Goal: Task Accomplishment & Management: Complete application form

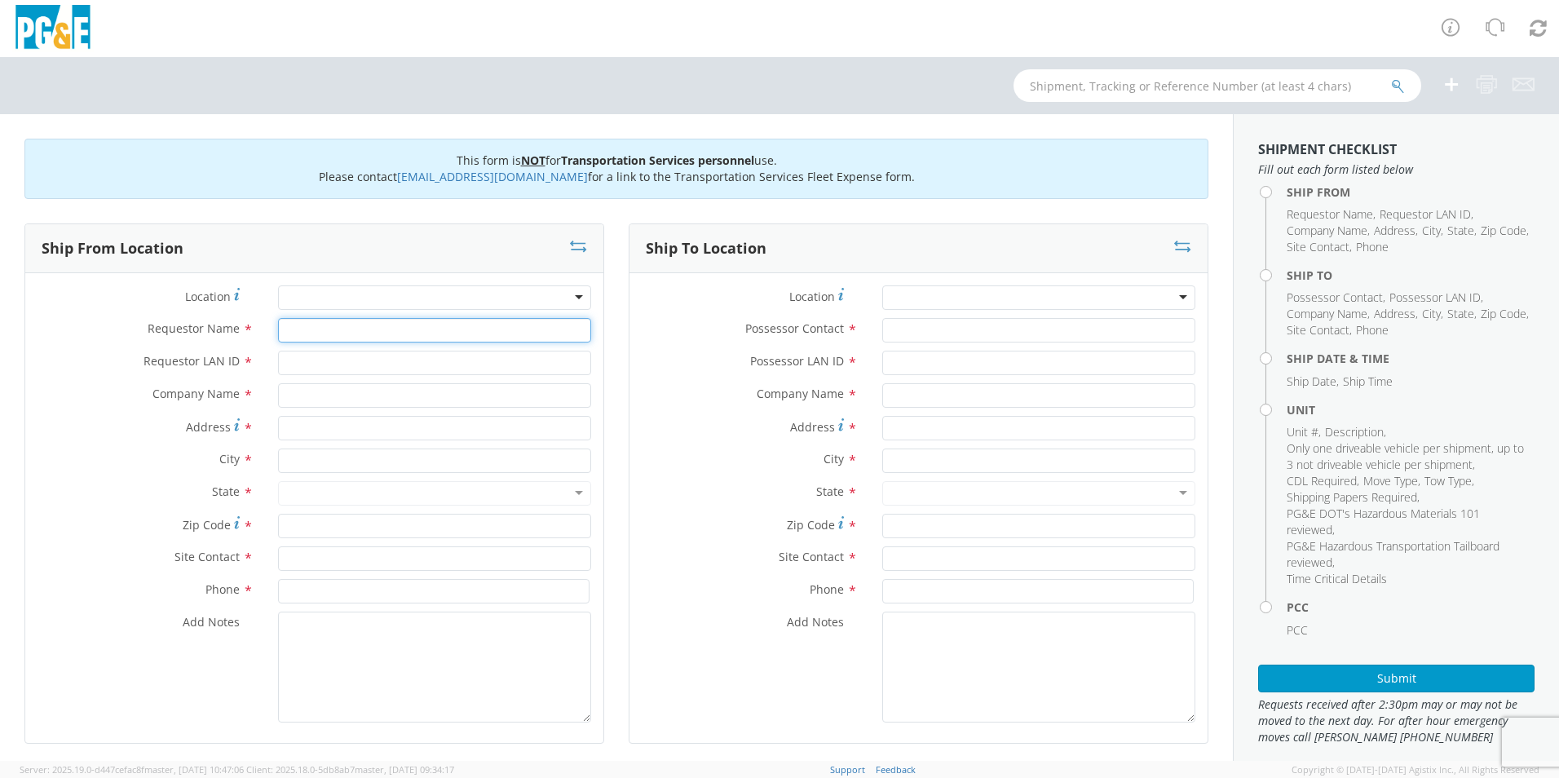
click at [422, 336] on input "Requestor Name *" at bounding box center [434, 330] width 313 height 24
type input "[PERSON_NAME]"
click at [407, 365] on input "Requestor LAN ID *" at bounding box center [434, 363] width 313 height 24
type input "OXRA"
click at [369, 397] on input "text" at bounding box center [434, 395] width 313 height 24
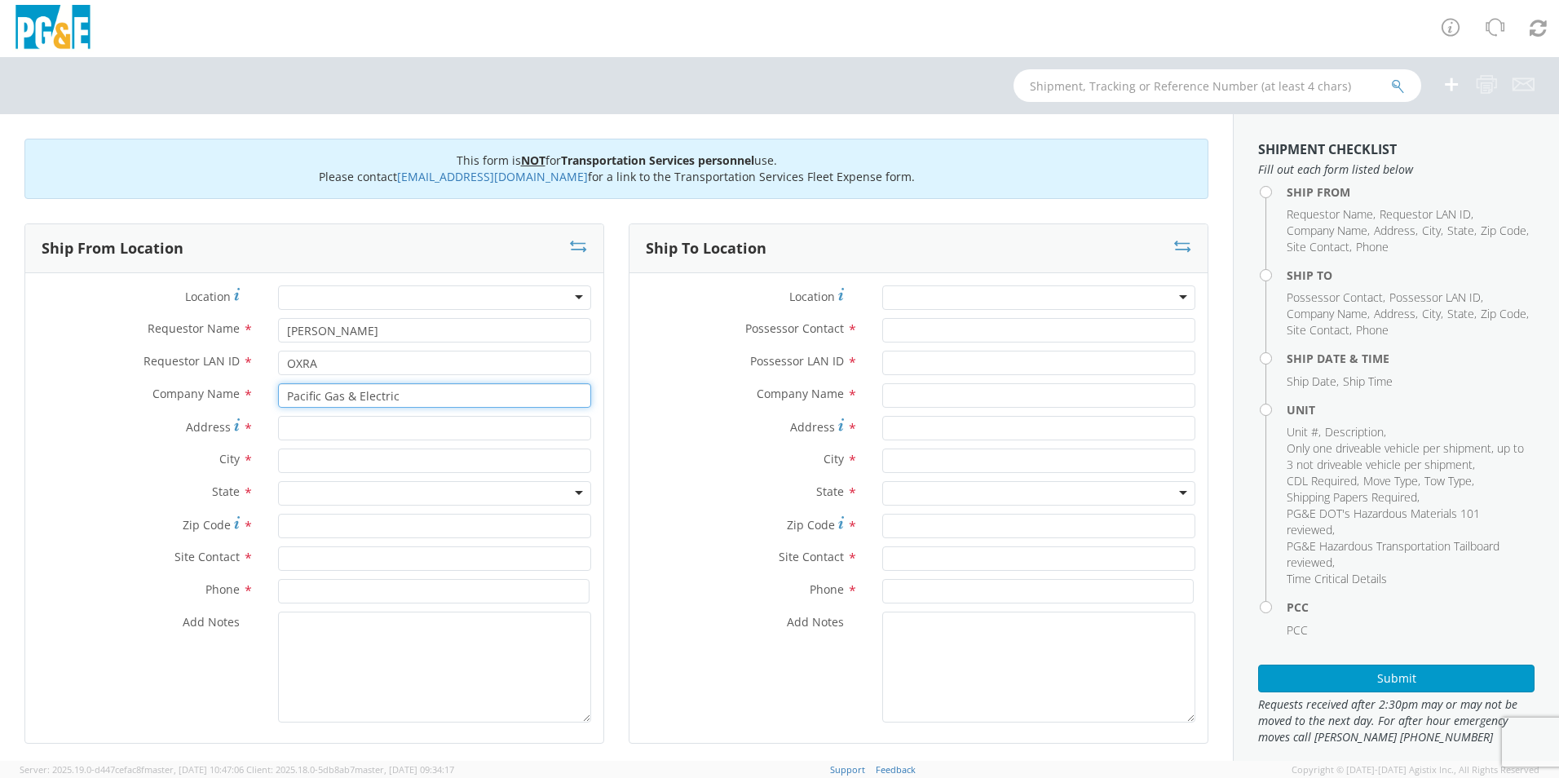
type input "Pacific Gas & Electric"
click at [913, 332] on input "Possessor Contact *" at bounding box center [1038, 330] width 313 height 24
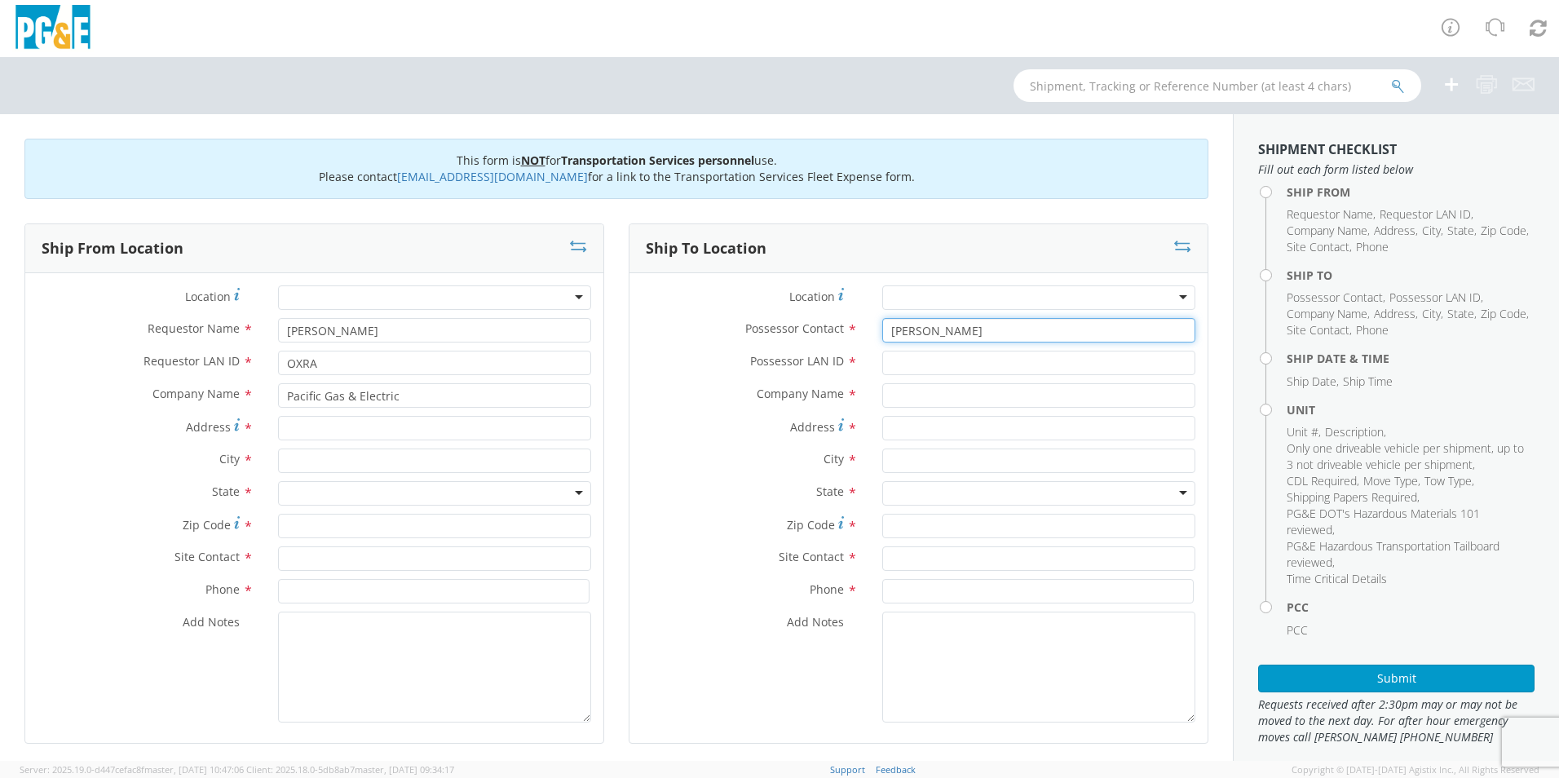
type input "[PERSON_NAME]"
click at [914, 368] on input "Possessor LAN ID *" at bounding box center [1038, 363] width 313 height 24
type input "TNSK"
click at [920, 405] on input "text" at bounding box center [1038, 395] width 313 height 24
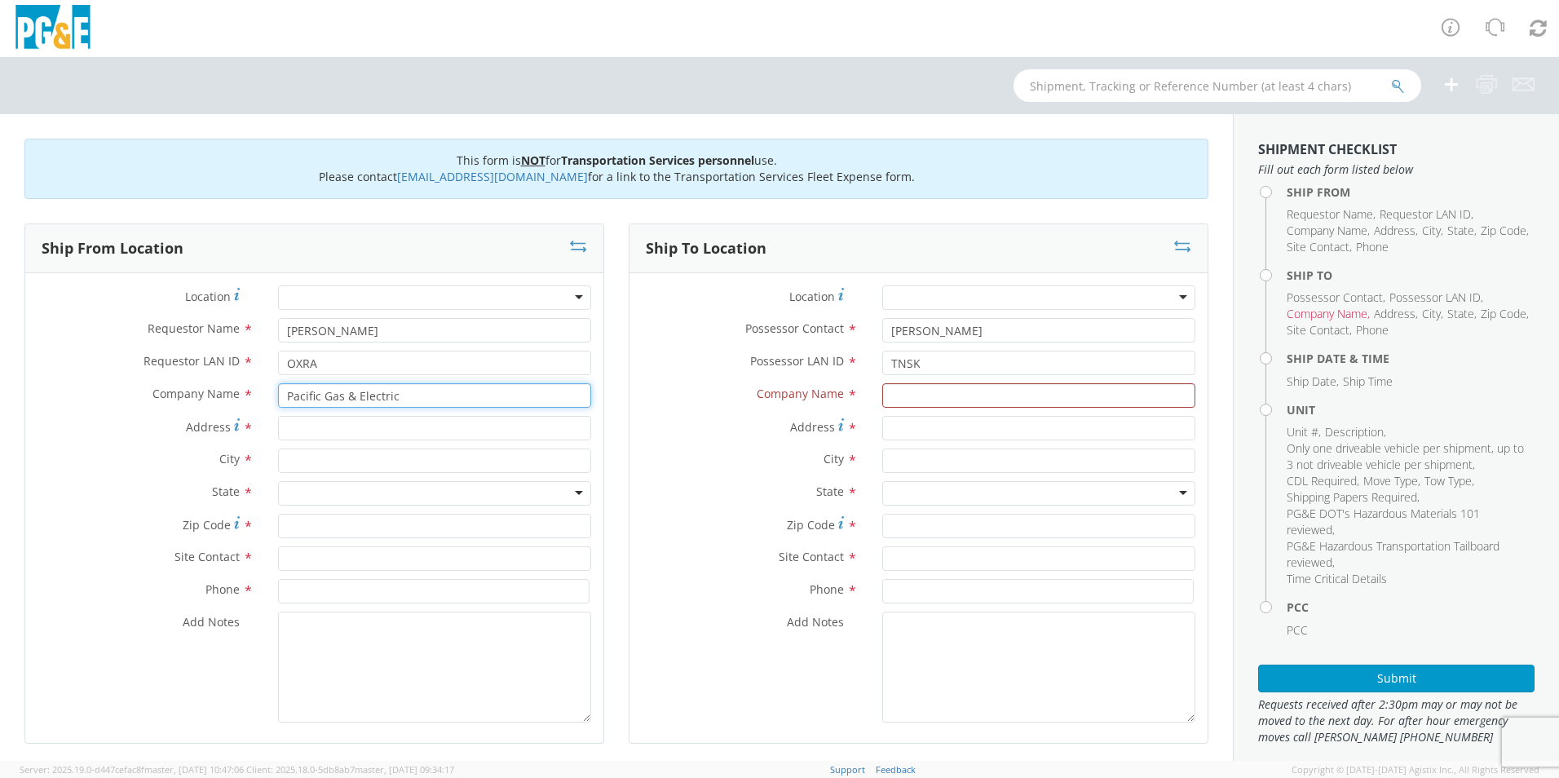
drag, startPoint x: 505, startPoint y: 396, endPoint x: 230, endPoint y: 392, distance: 274.9
click at [230, 392] on div "Company Name * Pacific Gas & Electric Pacific" at bounding box center [314, 395] width 578 height 24
click at [948, 395] on input "text" at bounding box center [1038, 395] width 313 height 24
paste input "Pacific Gas & Electric"
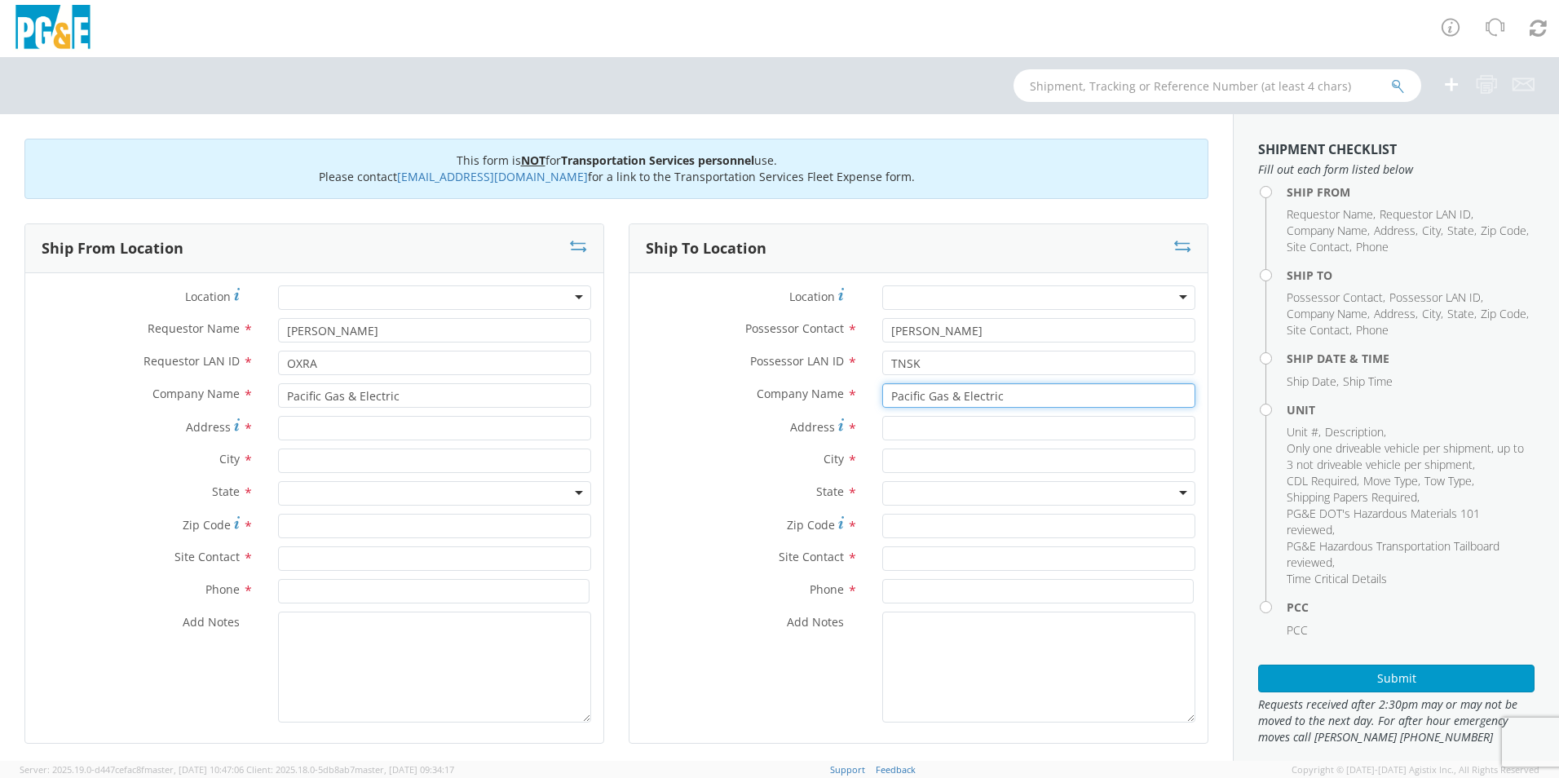
type input "Pacific Gas & Electric"
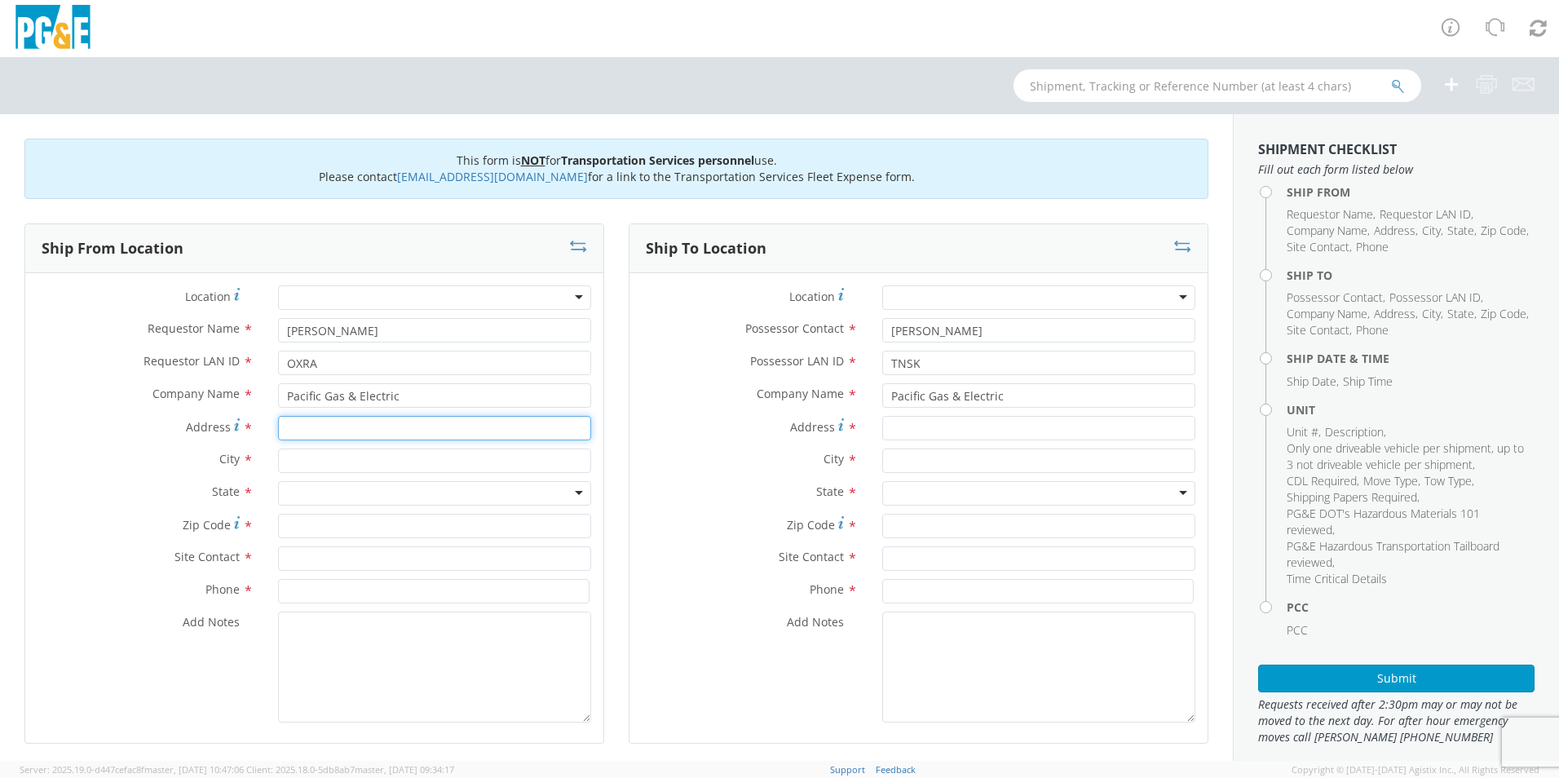
click at [356, 434] on input "Address *" at bounding box center [434, 428] width 313 height 24
click at [413, 432] on input "Address *" at bounding box center [434, 428] width 313 height 24
type input "[STREET_ADDRESS][PERSON_NAME]"
click at [400, 463] on input "text" at bounding box center [434, 461] width 313 height 24
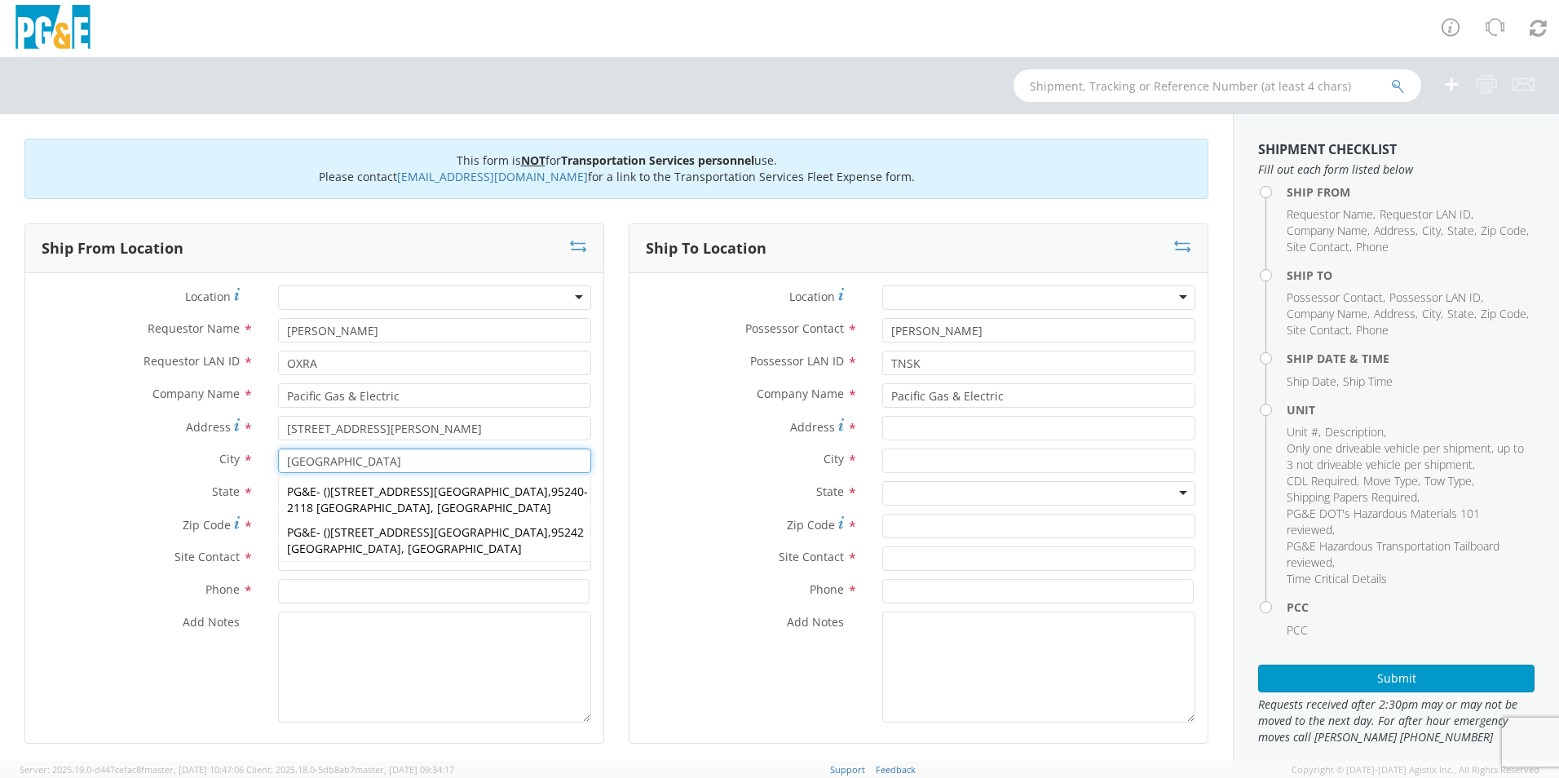
type input "[GEOGRAPHIC_DATA]"
drag, startPoint x: 337, startPoint y: 603, endPoint x: 336, endPoint y: 591, distance: 11.4
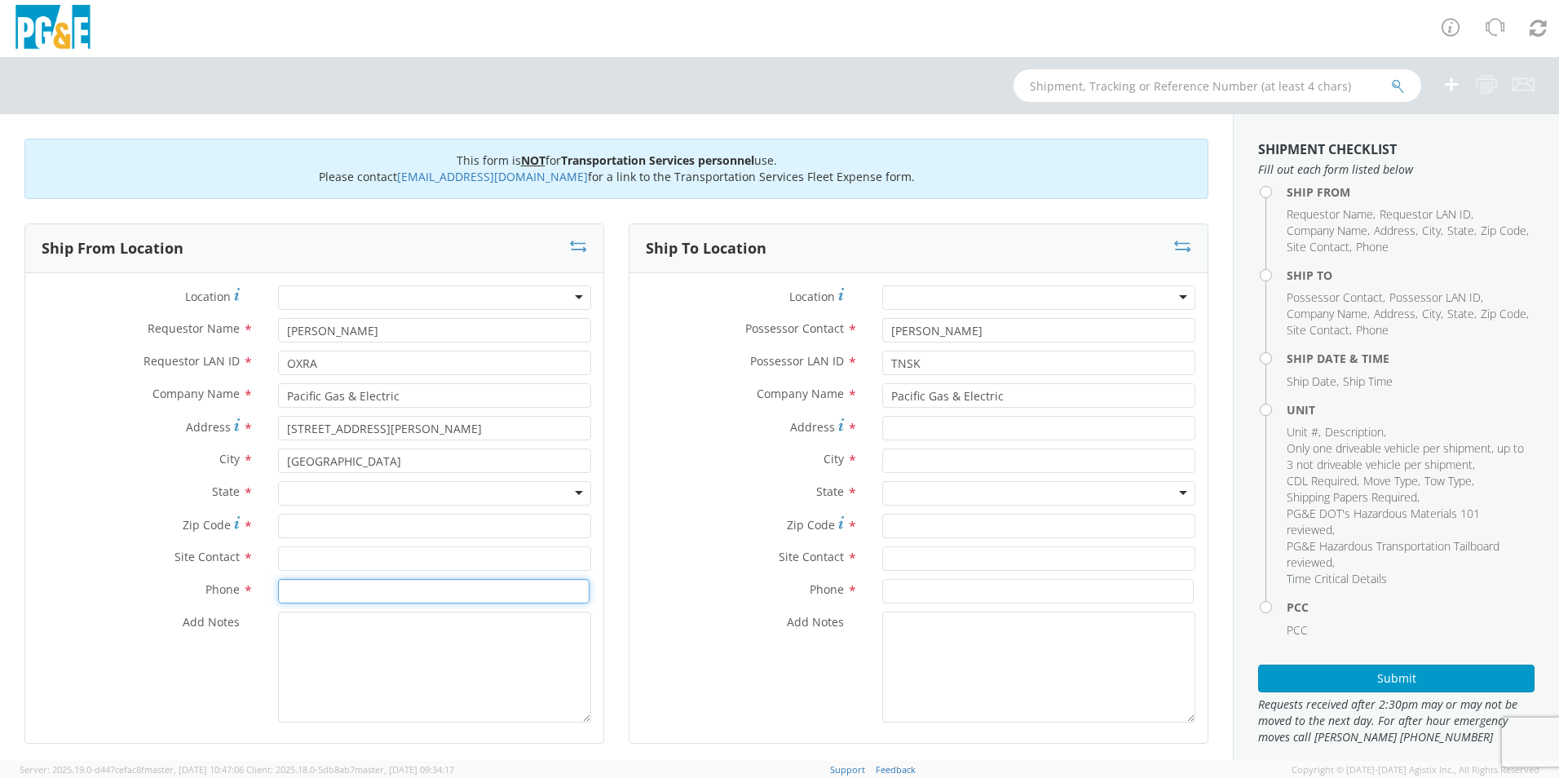
click at [336, 603] on input at bounding box center [434, 591] width 312 height 24
click at [321, 497] on div at bounding box center [434, 493] width 313 height 24
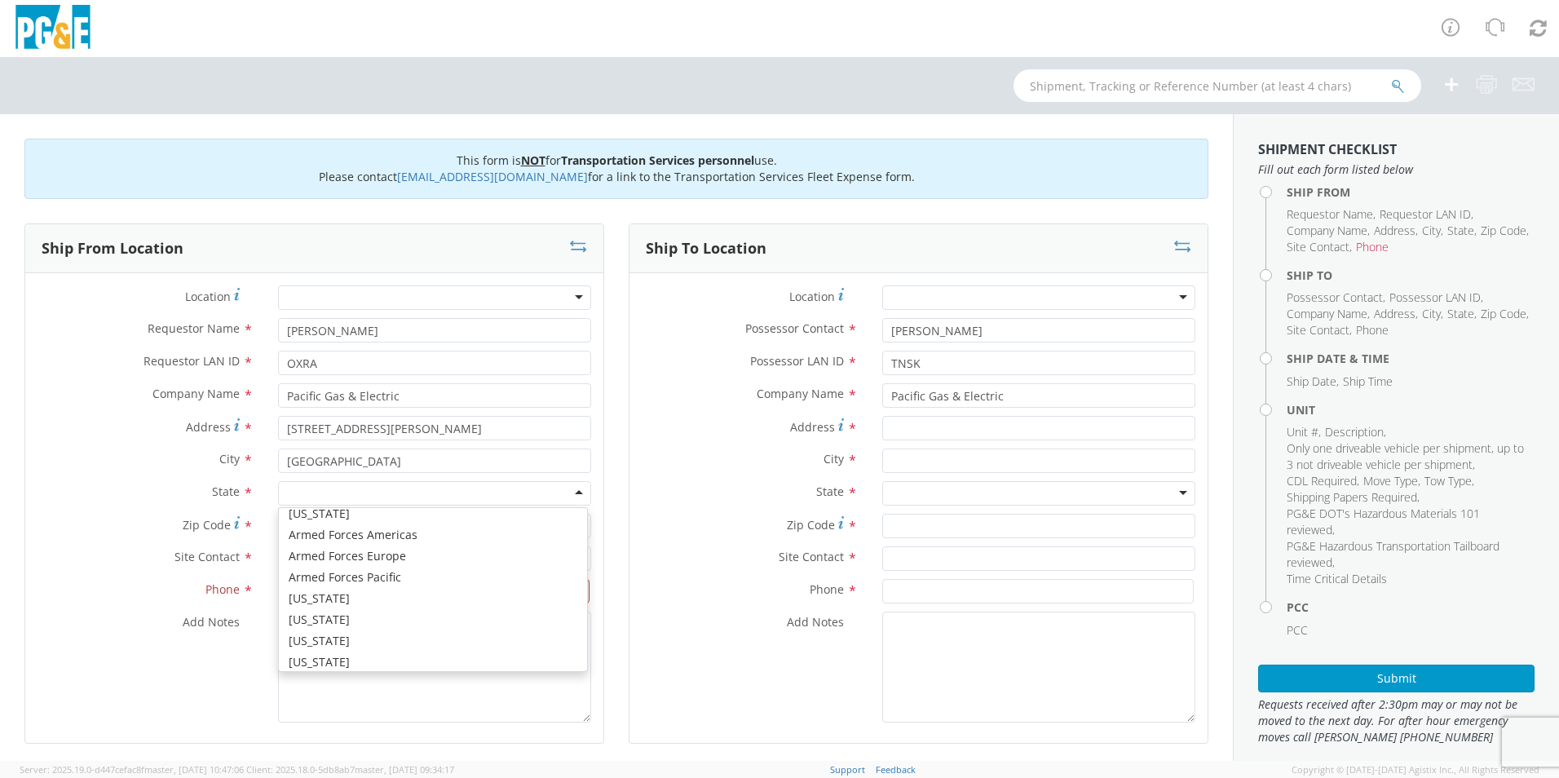
scroll to position [82, 0]
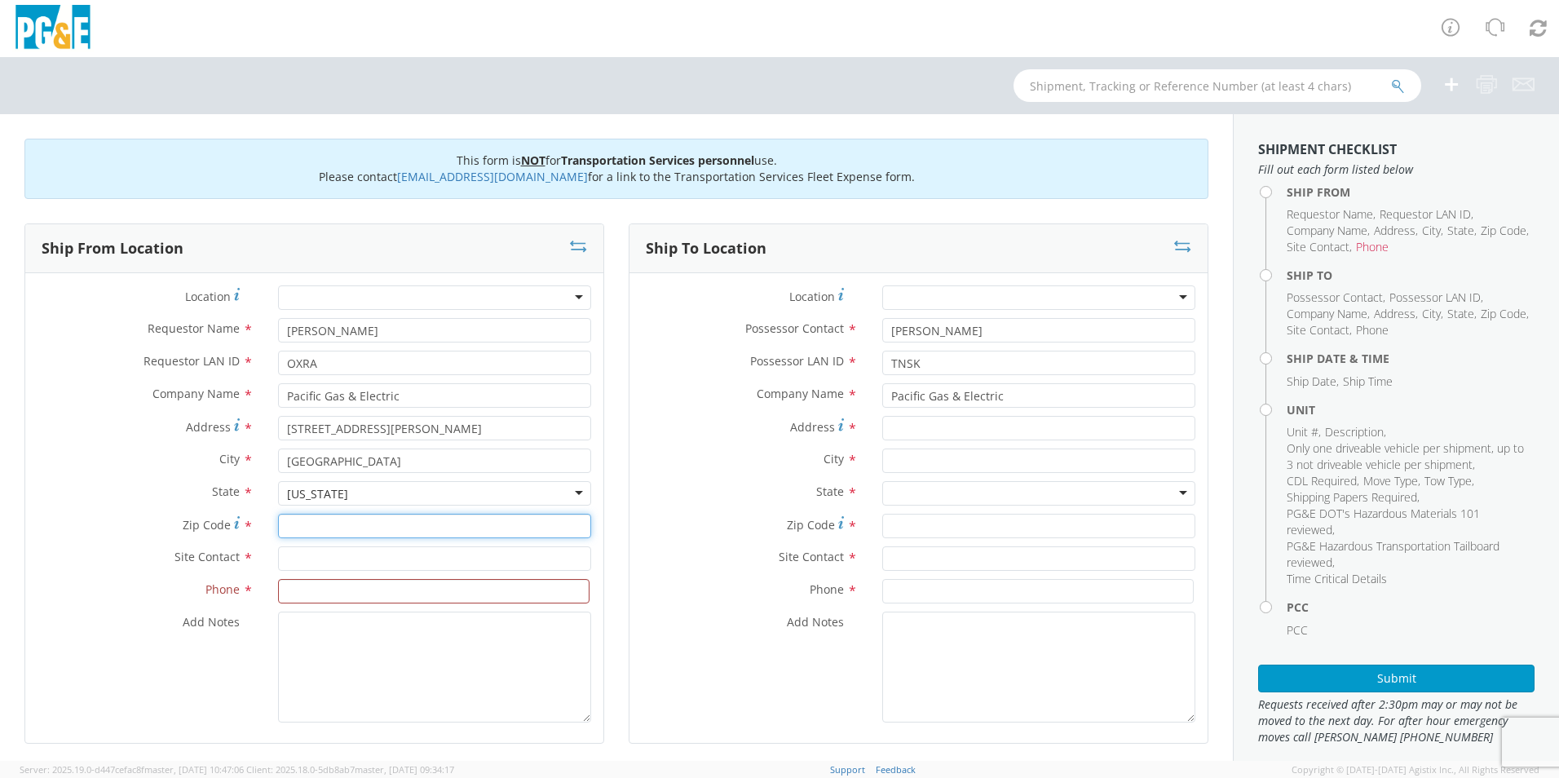
click at [337, 528] on input "Zip Code *" at bounding box center [434, 526] width 313 height 24
type input "95240"
click at [332, 567] on input "text" at bounding box center [434, 558] width 313 height 24
type input "[PERSON_NAME]"
click at [334, 590] on input at bounding box center [434, 591] width 312 height 24
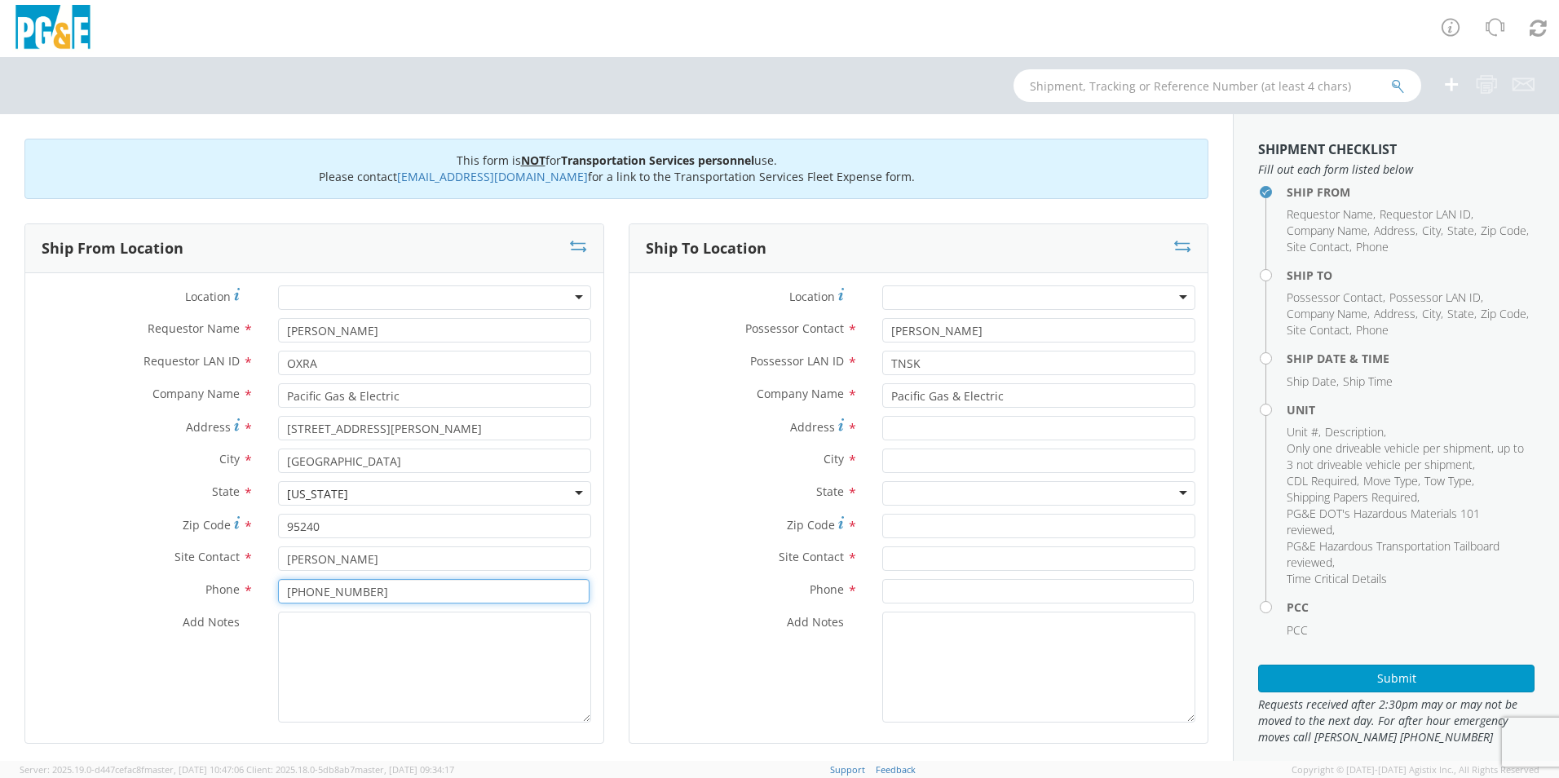
type input "[PHONE_NUMBER]"
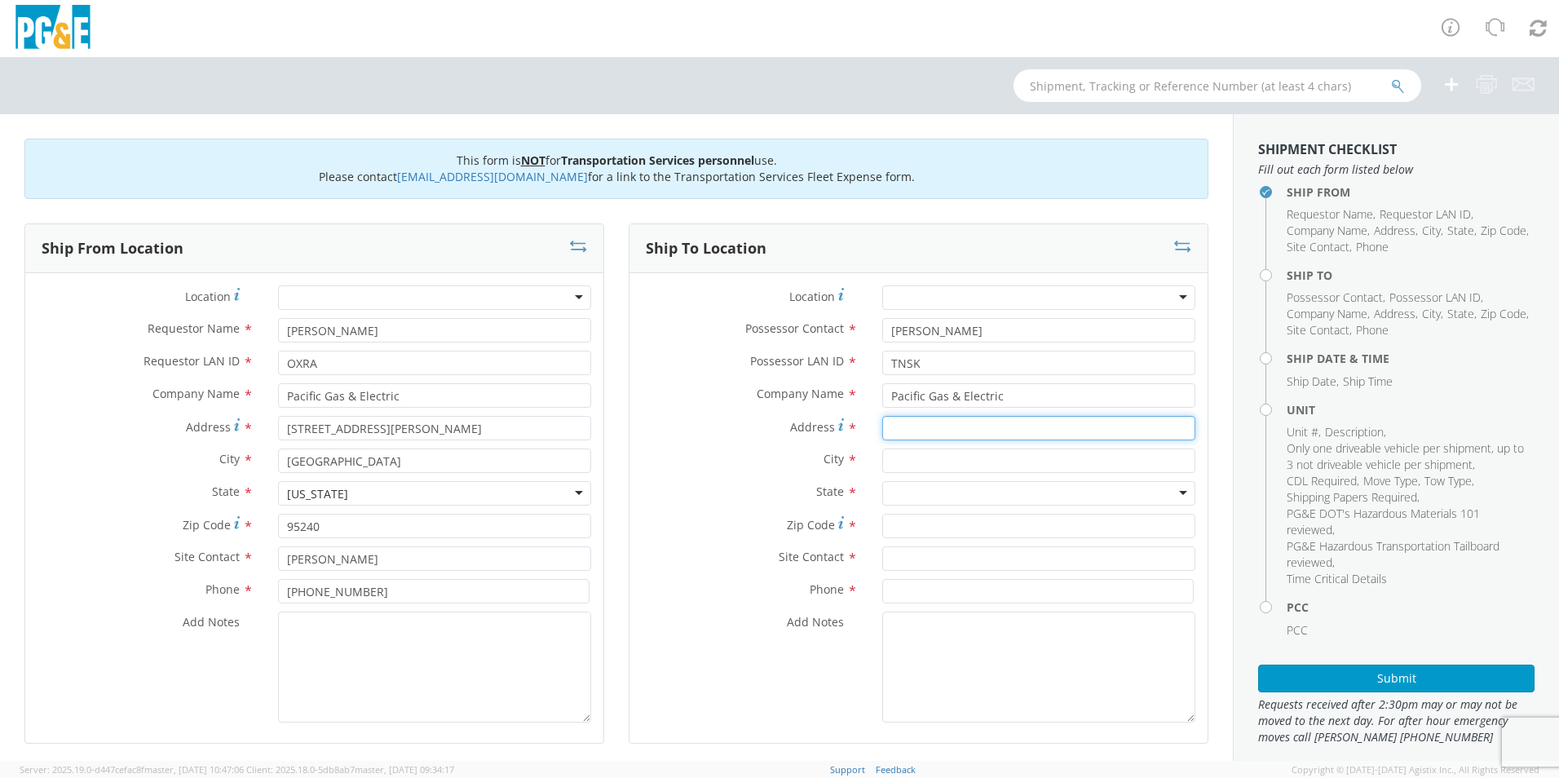
click at [946, 427] on input "Address *" at bounding box center [1038, 428] width 313 height 24
click at [964, 431] on input "Address *" at bounding box center [1038, 428] width 313 height 24
type input "[STREET_ADDRESS][PERSON_NAME]"
click at [957, 458] on input "text" at bounding box center [1038, 461] width 313 height 24
type input "Linden"
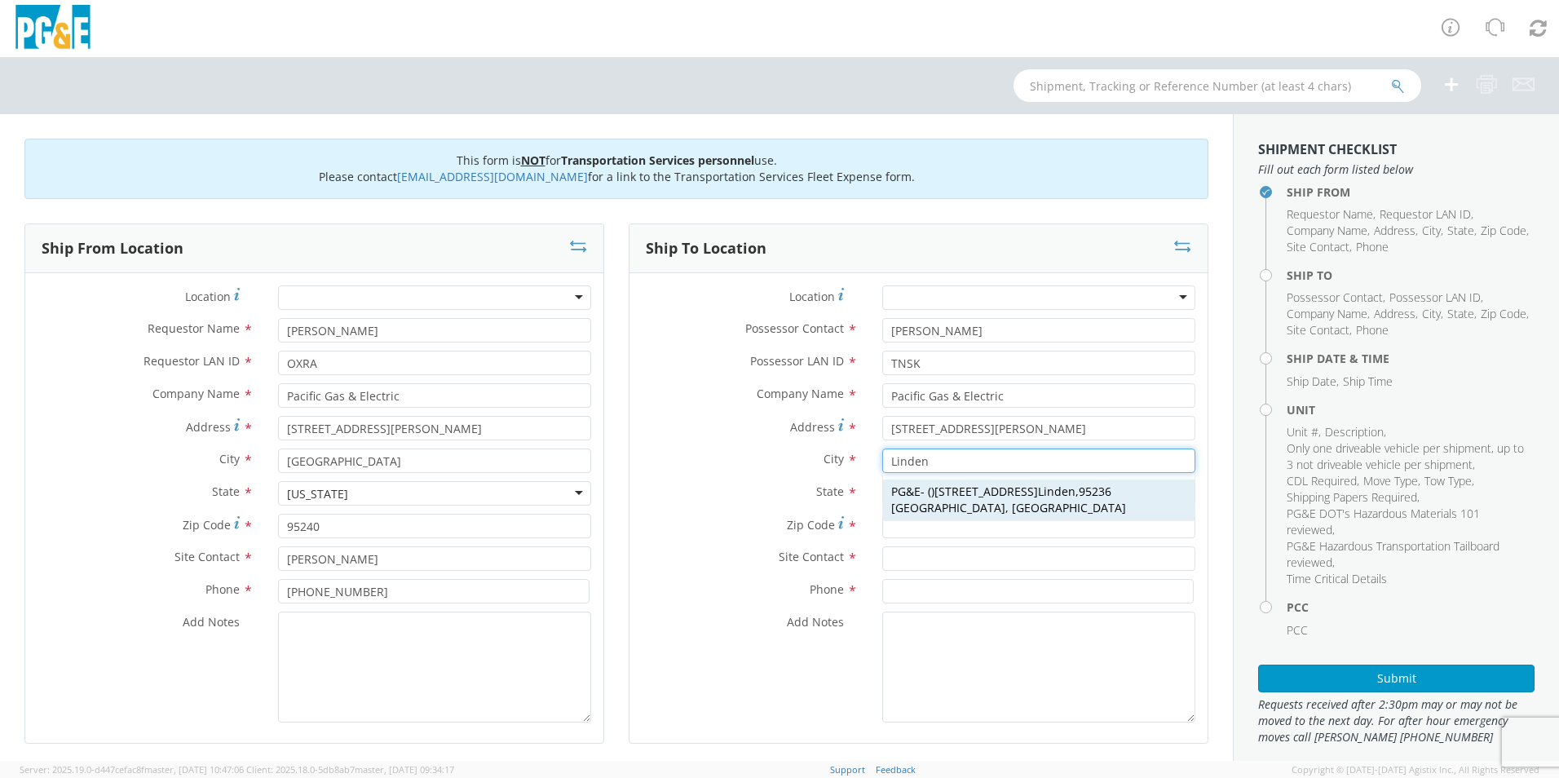
click at [1156, 490] on div "PG&E - ( ) [STREET_ADDRESS]" at bounding box center [1039, 500] width 312 height 41
type input "PG&E"
type input "[STREET_ADDRESS]"
type input "95236"
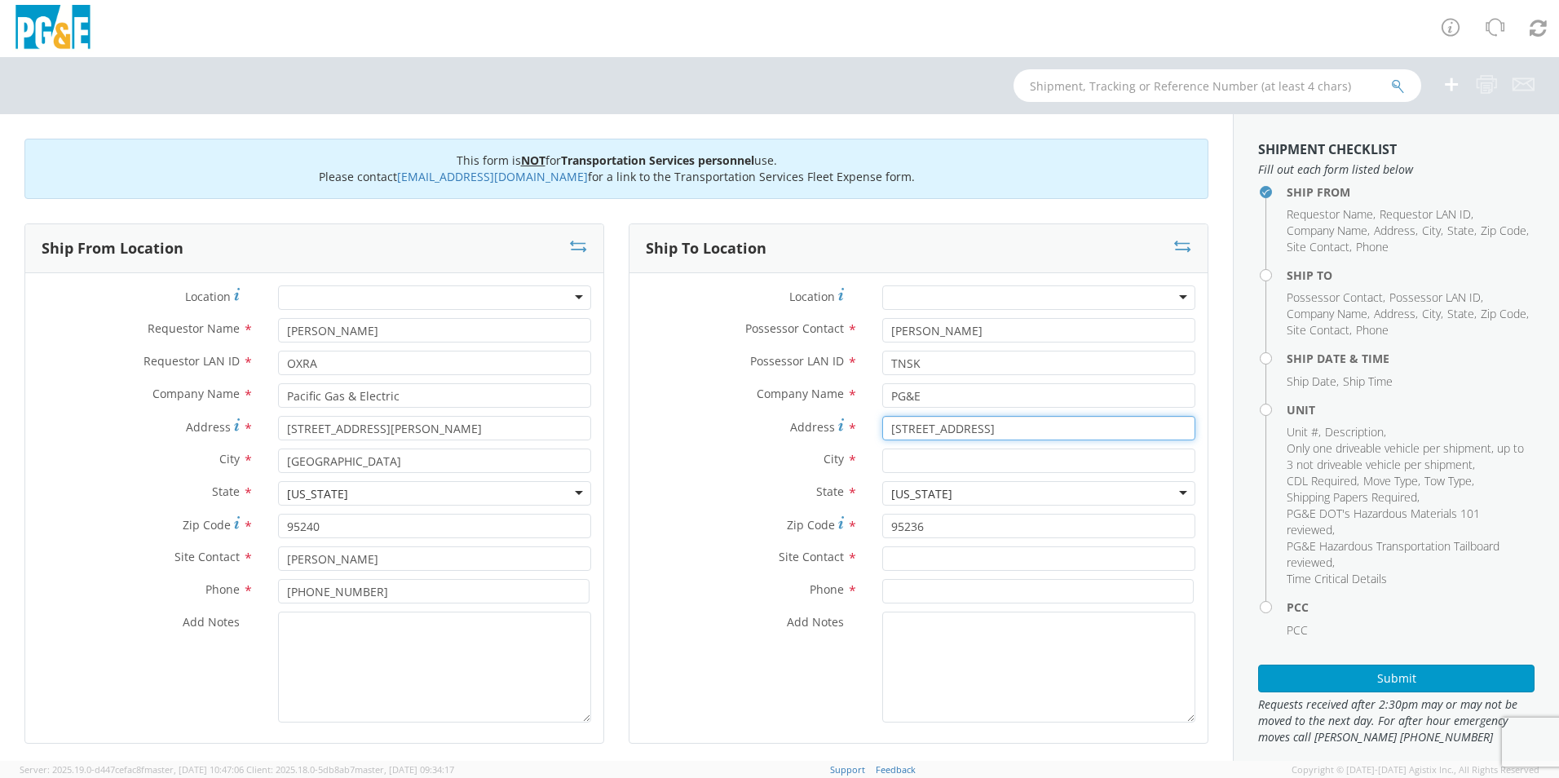
click at [1023, 419] on input "[STREET_ADDRESS]" at bounding box center [1038, 428] width 313 height 24
type input "1"
type input "[STREET_ADDRESS][PERSON_NAME]"
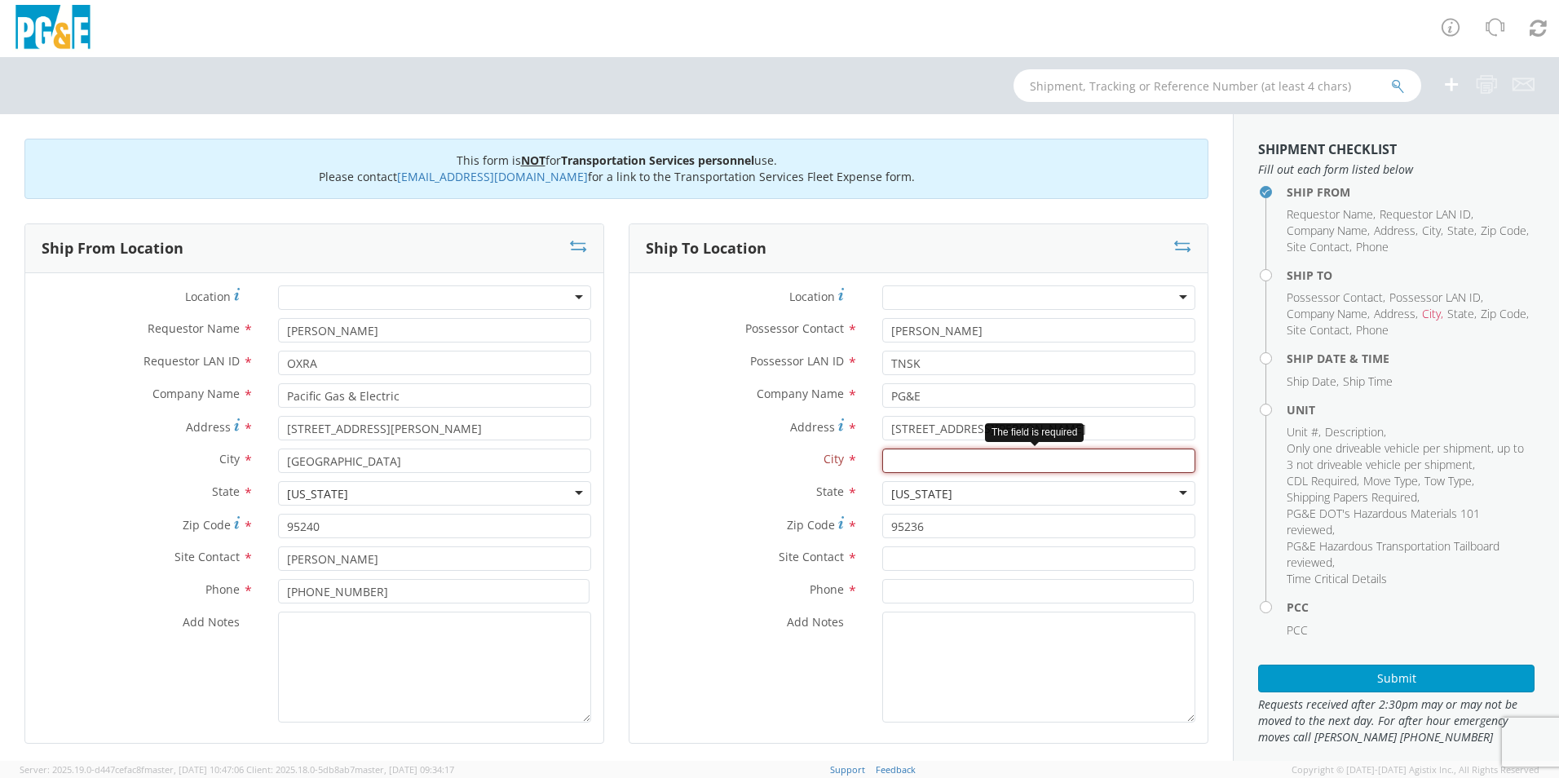
click at [968, 458] on input "text" at bounding box center [1038, 461] width 313 height 24
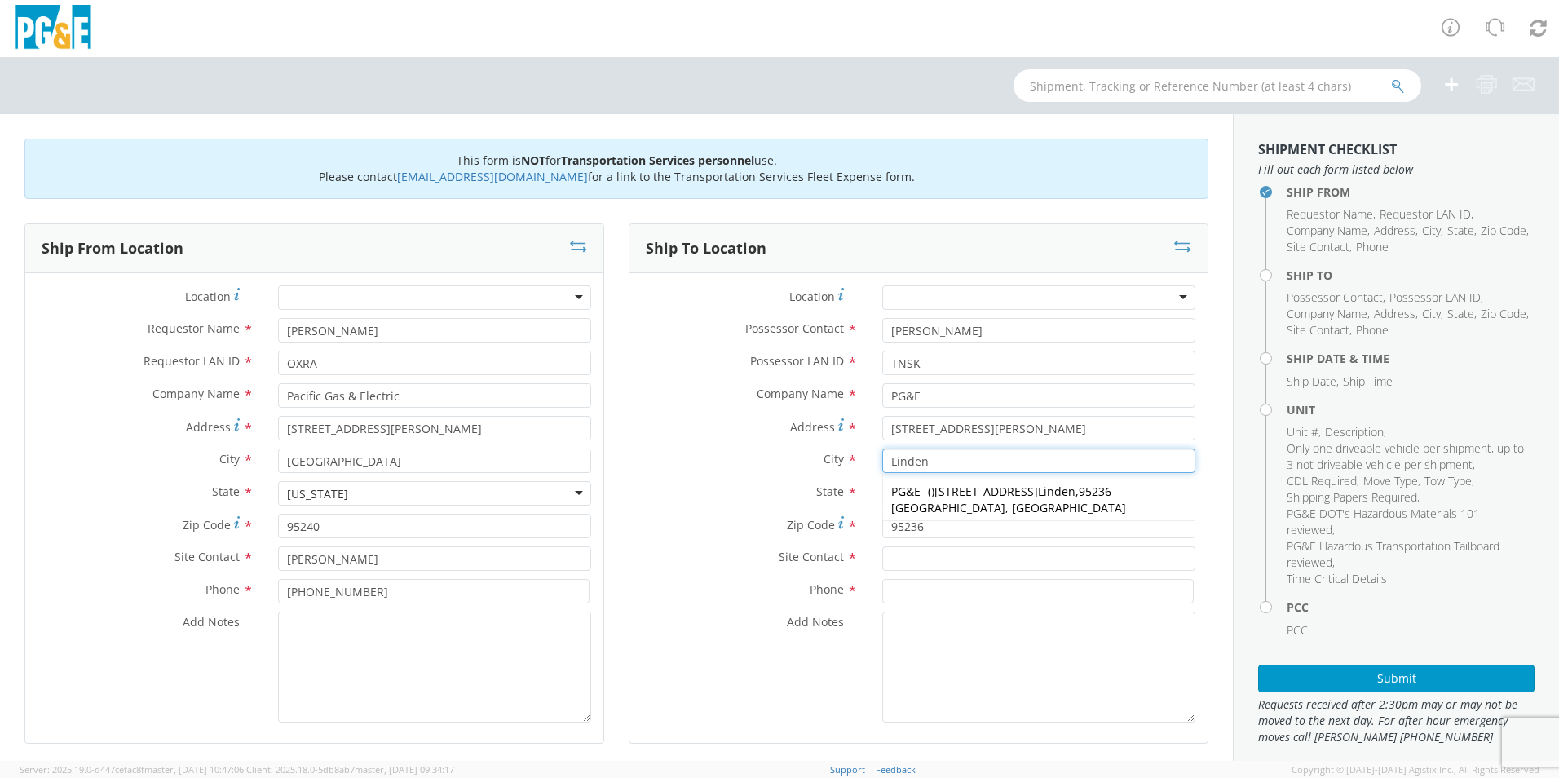
type input "Linden"
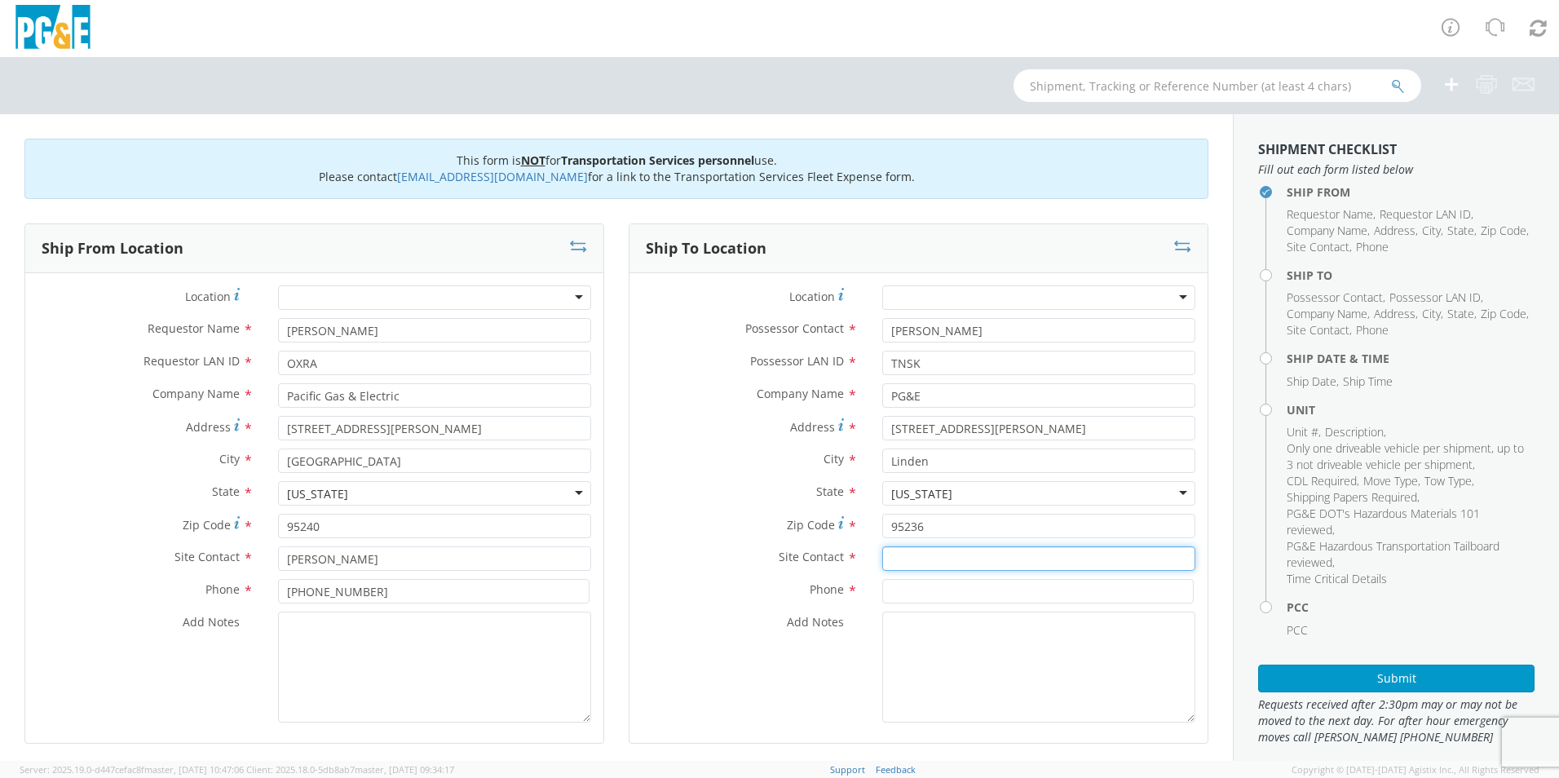
click at [979, 569] on input "text" at bounding box center [1038, 558] width 313 height 24
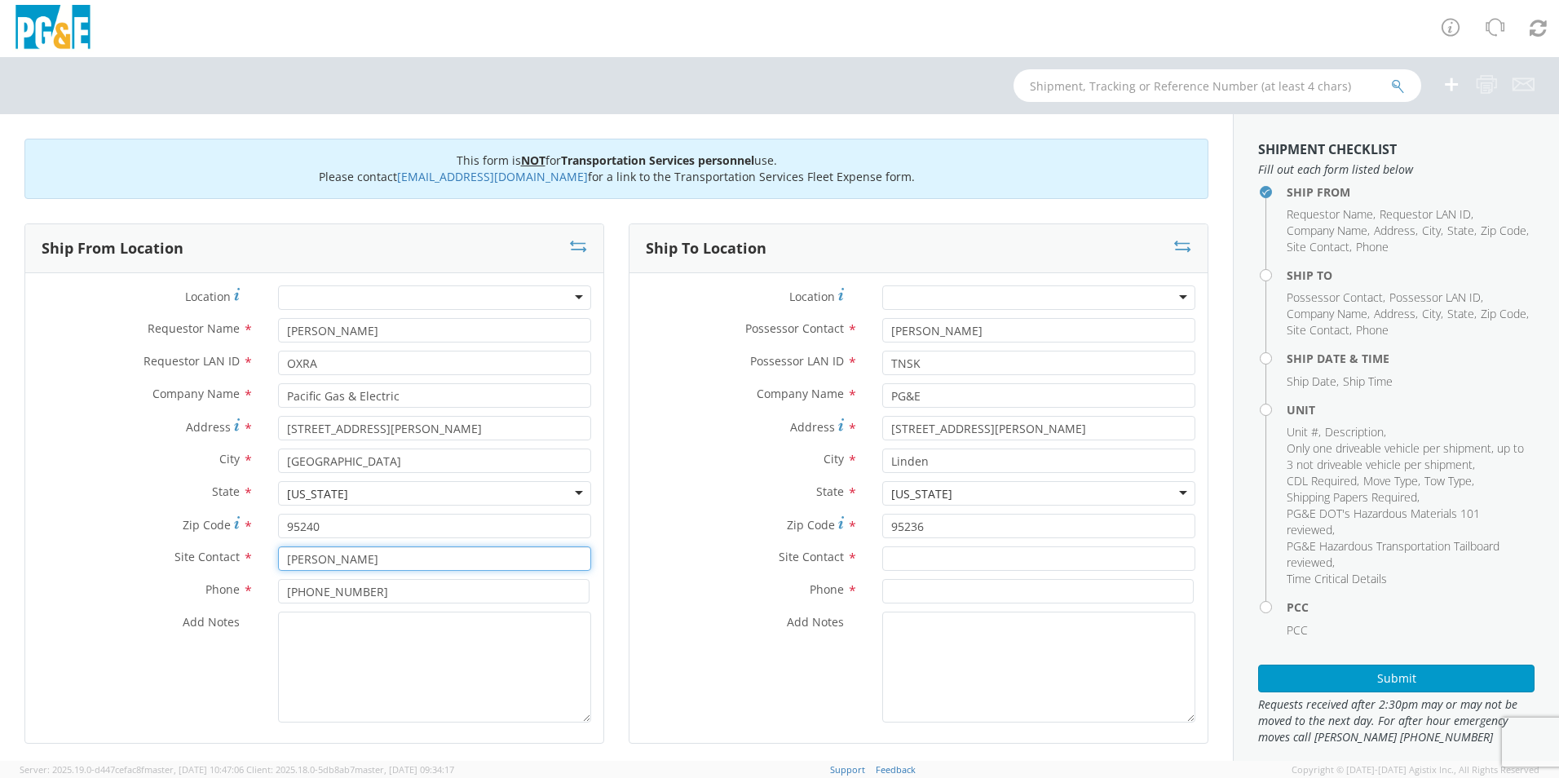
drag, startPoint x: 463, startPoint y: 561, endPoint x: 259, endPoint y: 564, distance: 204.7
click at [259, 564] on div "Site Contact * [PERSON_NAME]" at bounding box center [314, 558] width 578 height 24
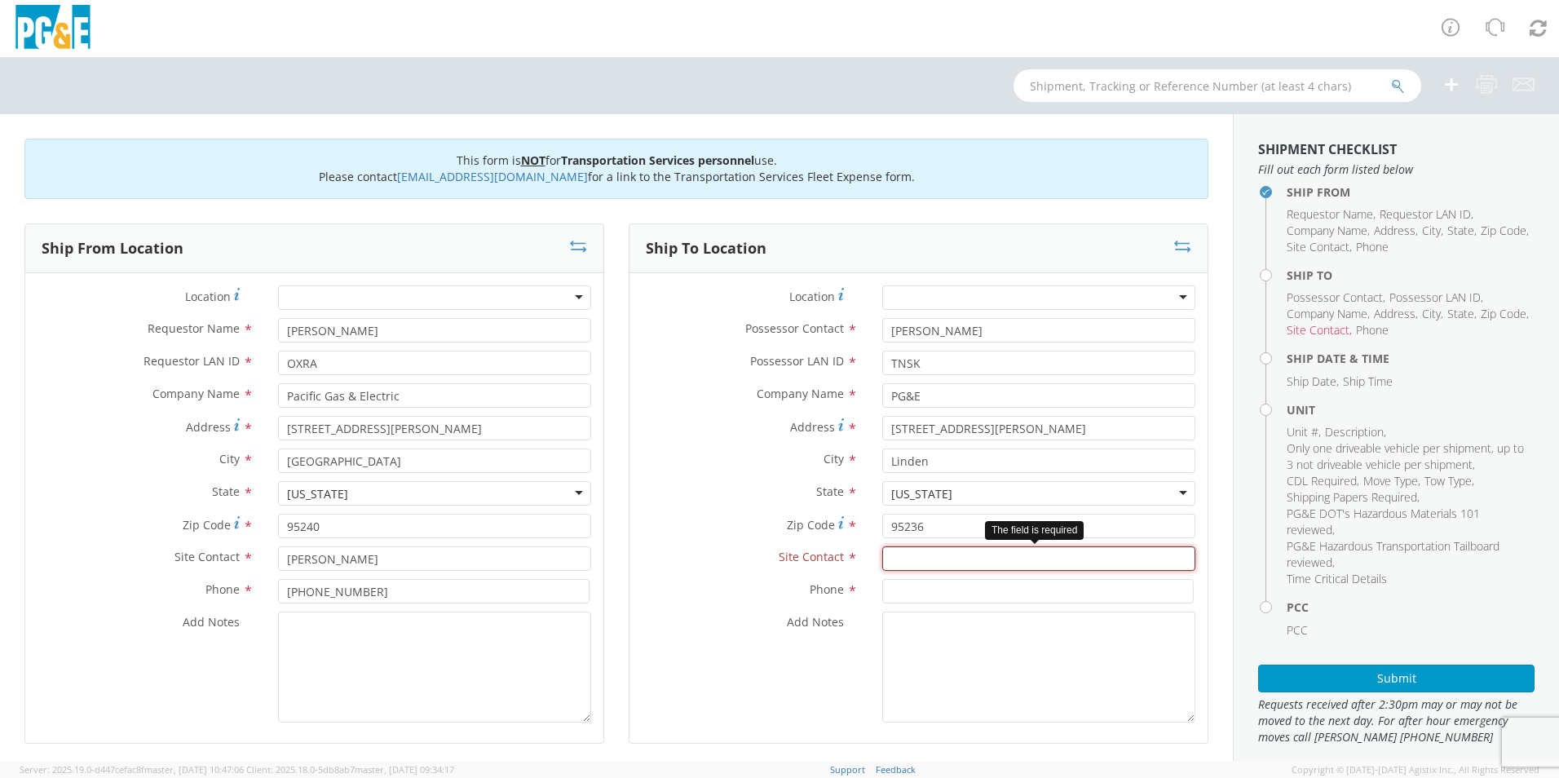
click at [940, 559] on input "text" at bounding box center [1038, 558] width 313 height 24
paste input "[PERSON_NAME]"
type input "[PERSON_NAME]"
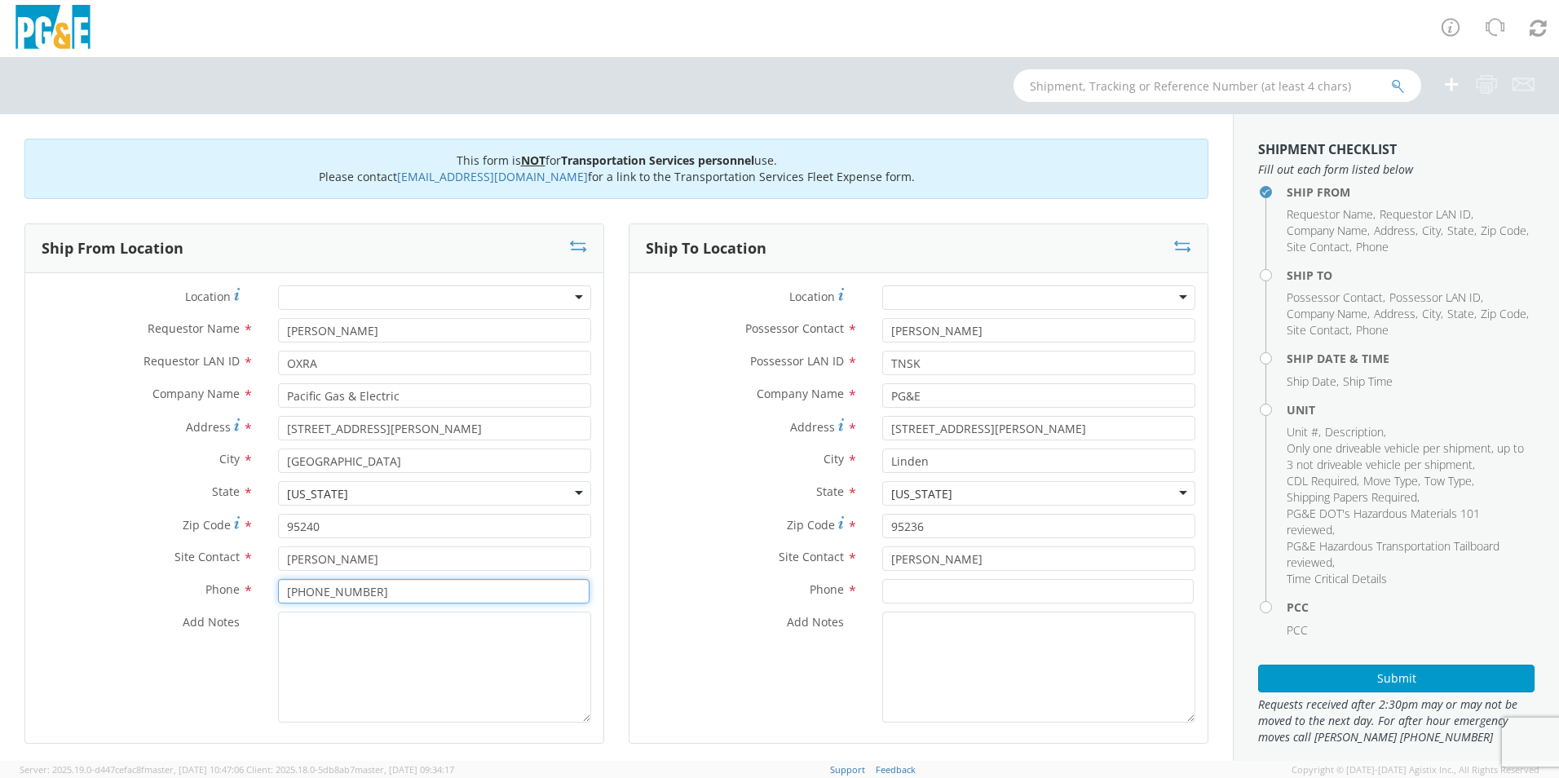
drag, startPoint x: 379, startPoint y: 597, endPoint x: 246, endPoint y: 594, distance: 133.0
click at [245, 596] on div "Phone * [PHONE_NUMBER]" at bounding box center [314, 591] width 578 height 24
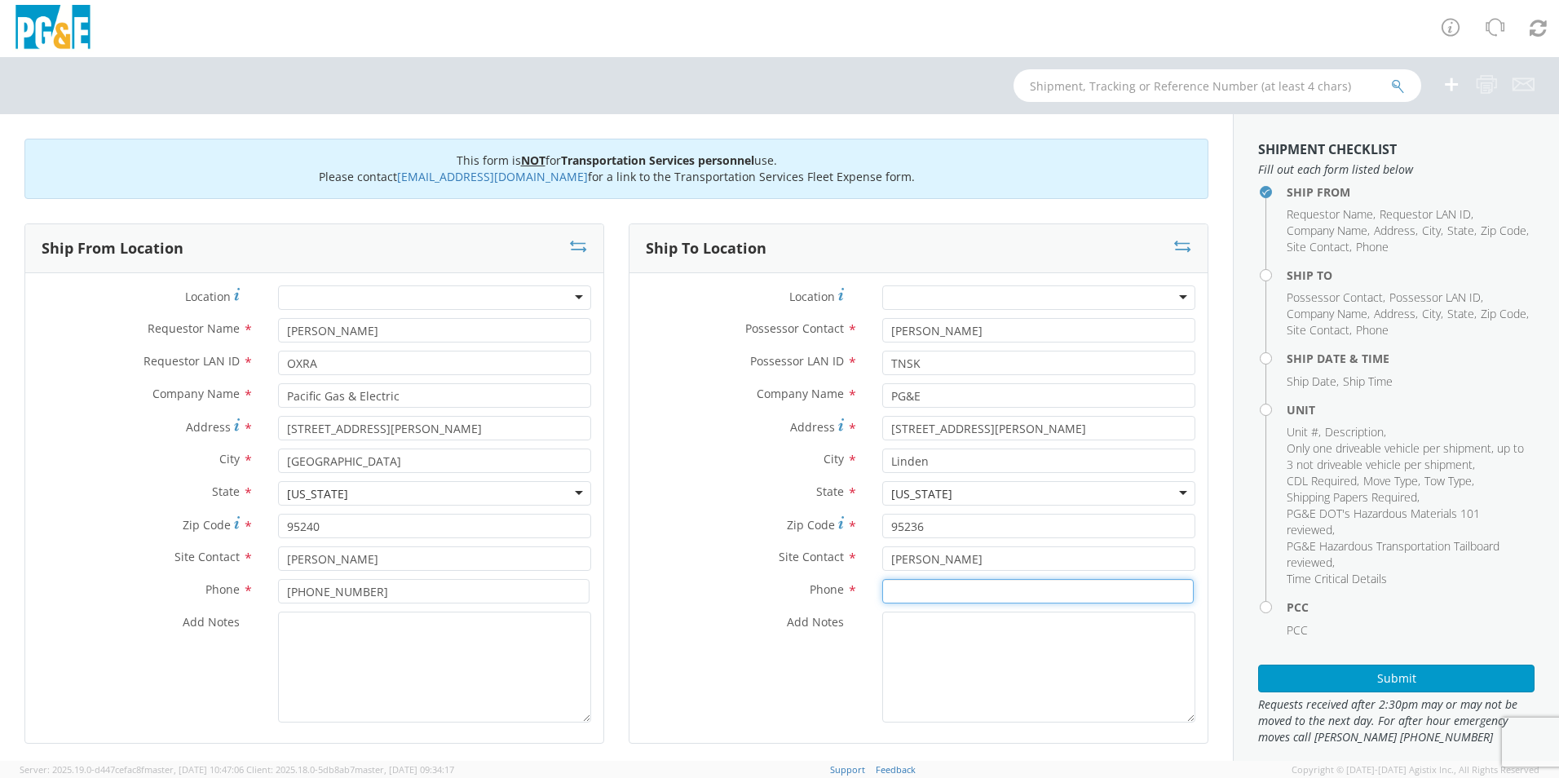
click at [903, 589] on input at bounding box center [1038, 591] width 312 height 24
paste input "[PHONE_NUMBER]"
type input "[PHONE_NUMBER]"
click at [932, 679] on textarea "Add Notes *" at bounding box center [1038, 667] width 313 height 111
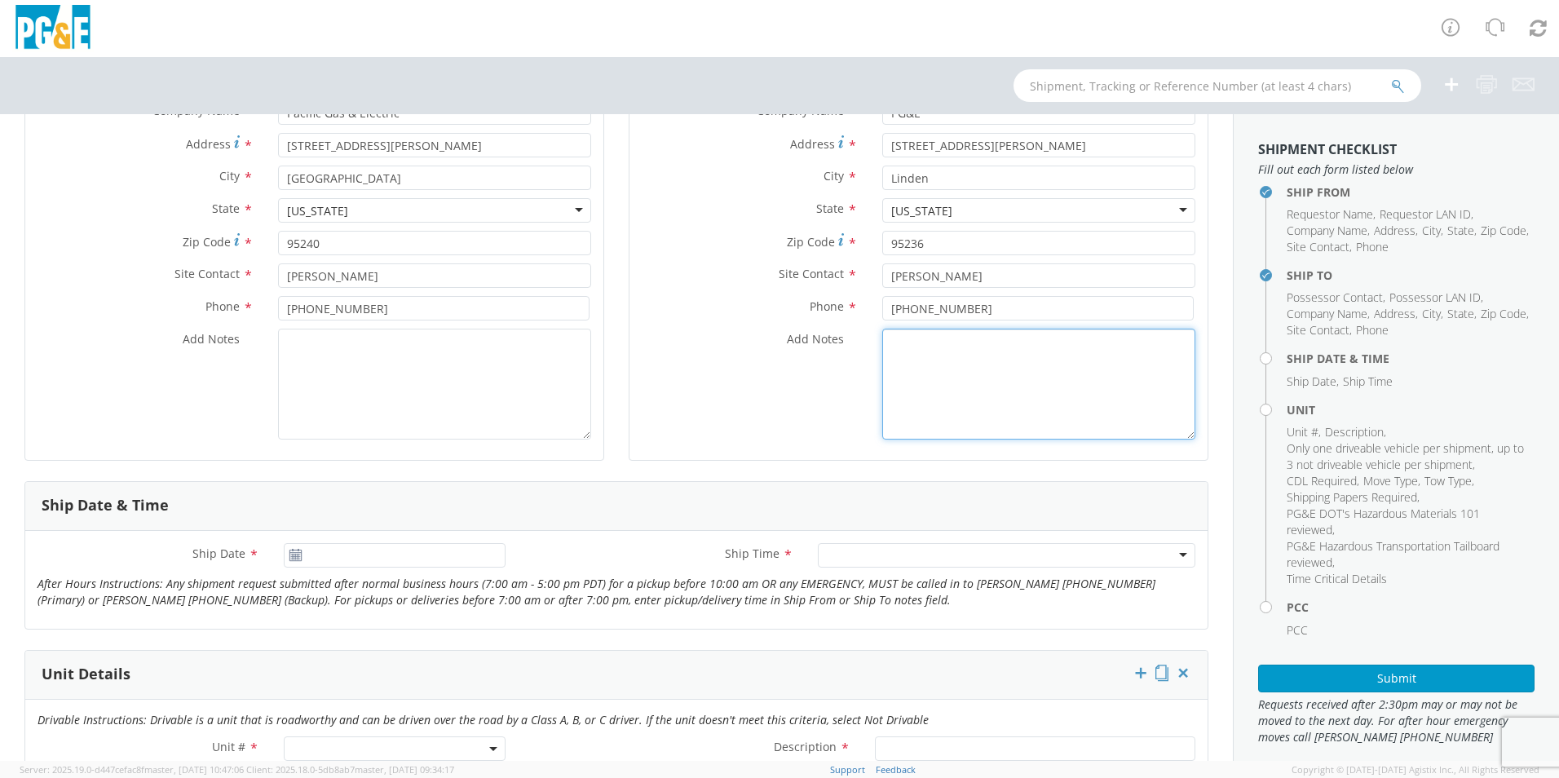
scroll to position [353, 0]
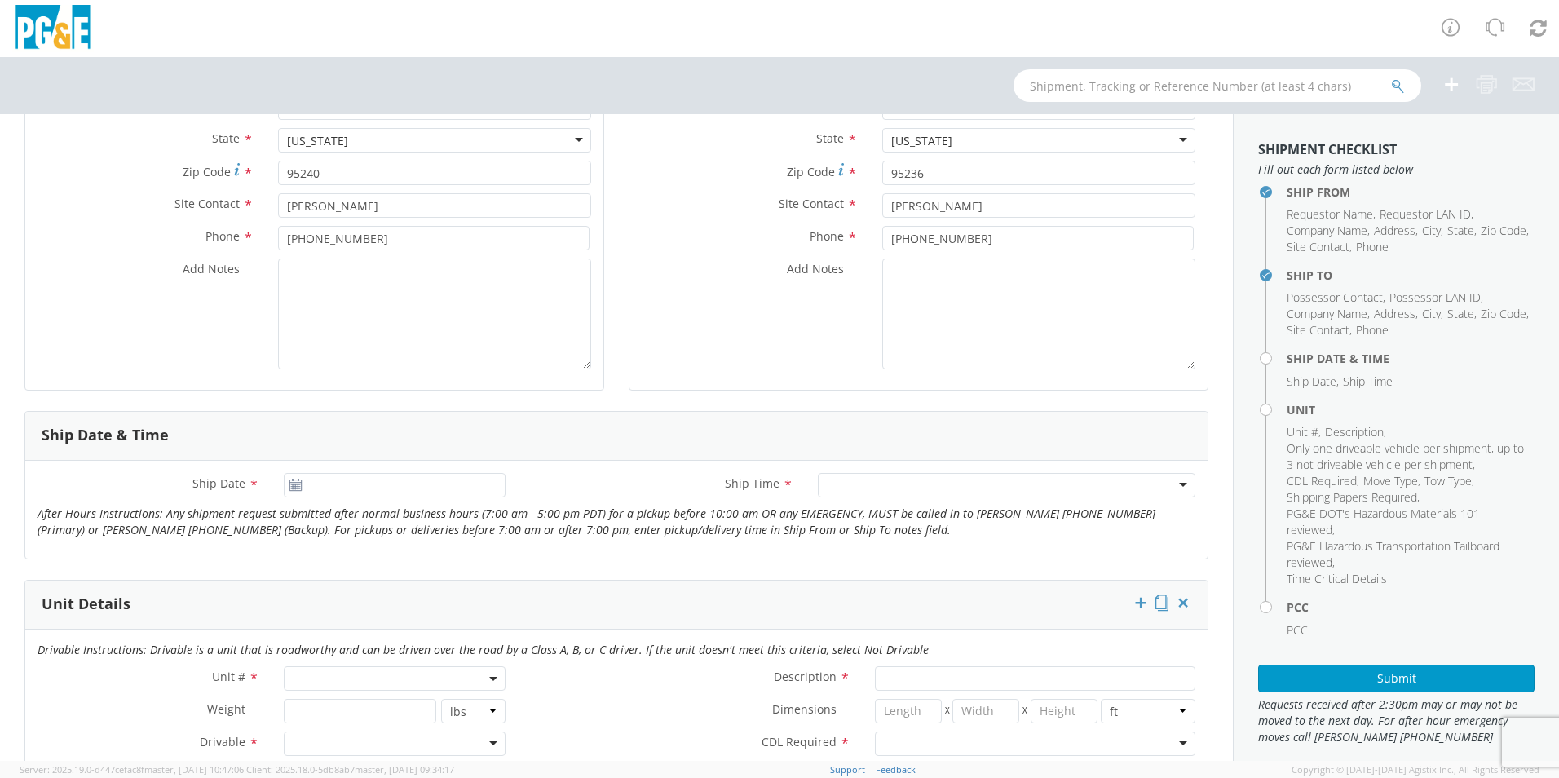
click at [294, 488] on icon at bounding box center [296, 485] width 14 height 13
click at [305, 487] on input "[DATE]" at bounding box center [395, 485] width 222 height 24
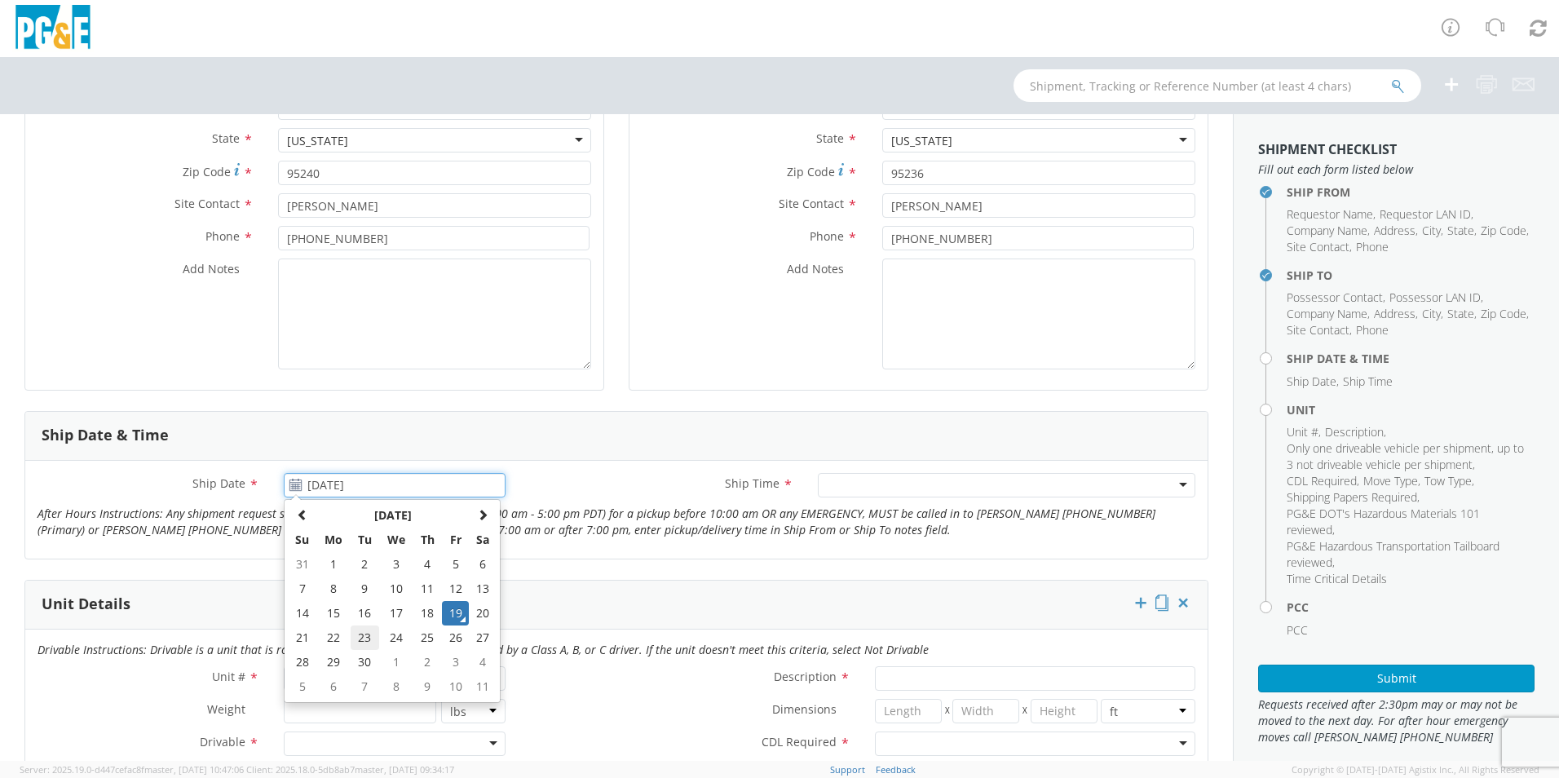
click at [365, 634] on td "23" at bounding box center [365, 638] width 29 height 24
type input "[DATE]"
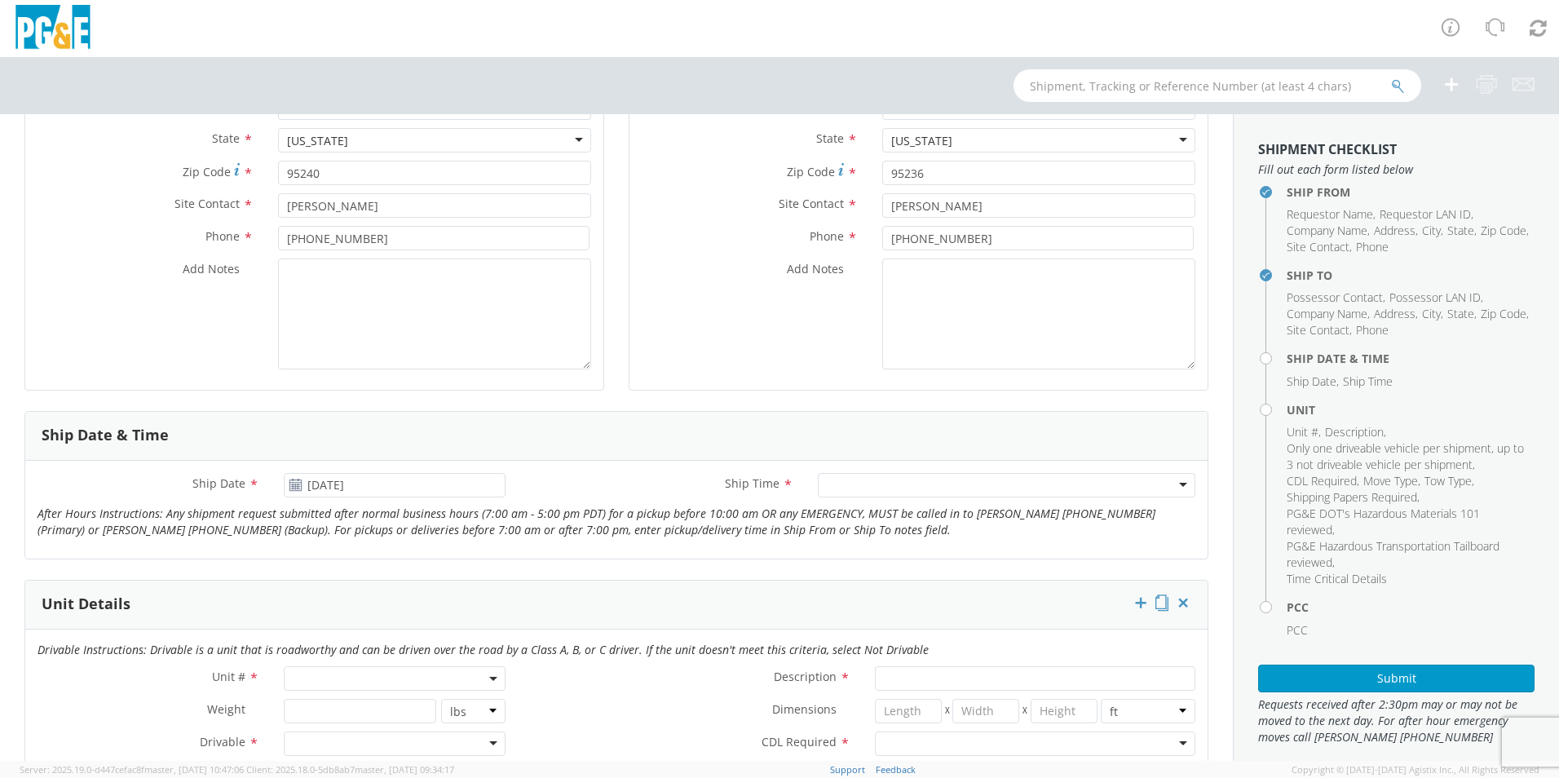
click at [868, 483] on div at bounding box center [1007, 485] width 378 height 24
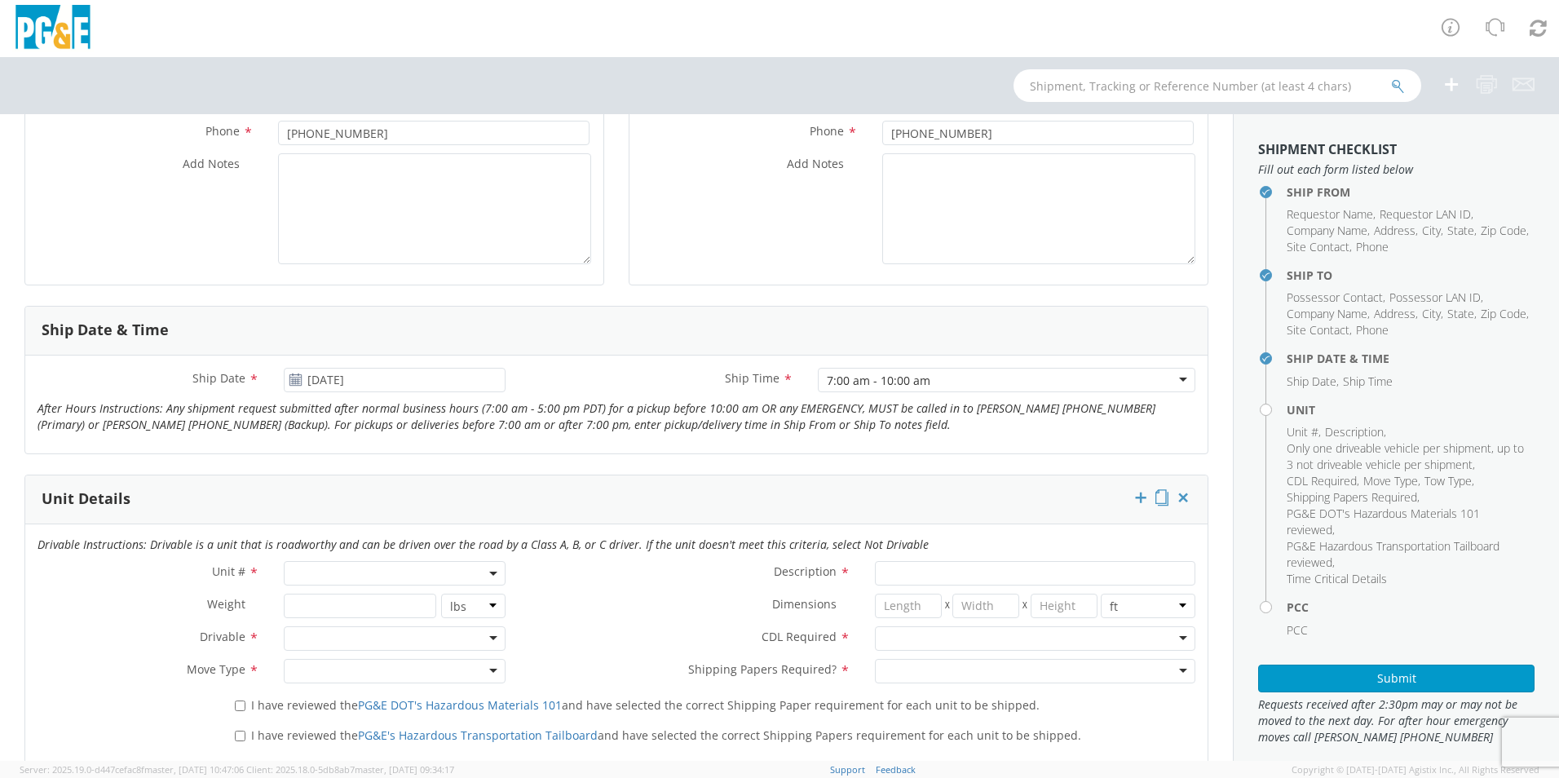
scroll to position [489, 0]
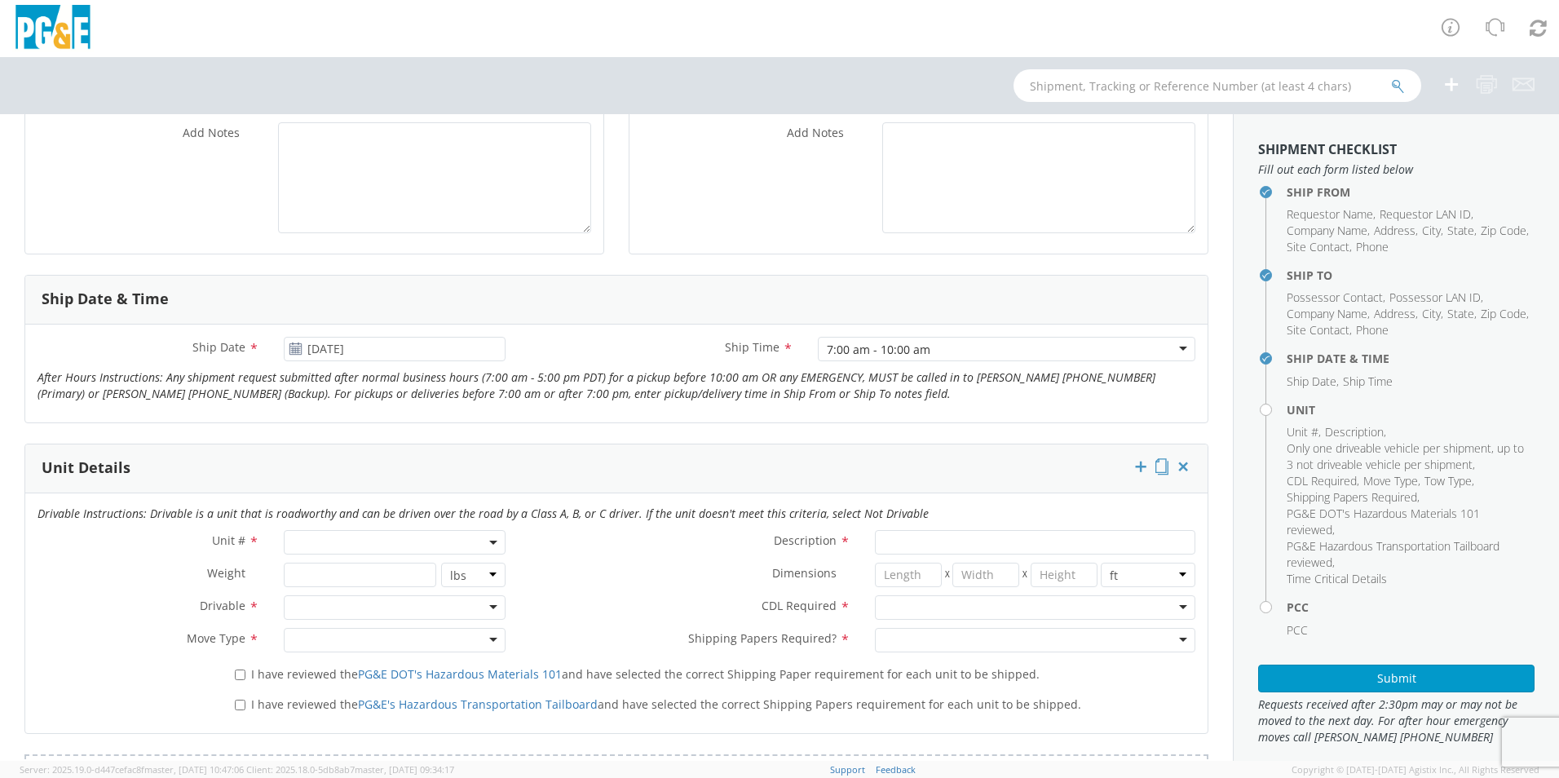
click at [363, 540] on span at bounding box center [395, 542] width 222 height 24
click at [368, 574] on input "search" at bounding box center [393, 569] width 211 height 24
type input "1"
select select "Other"
select select "? undefined:undefined ?"
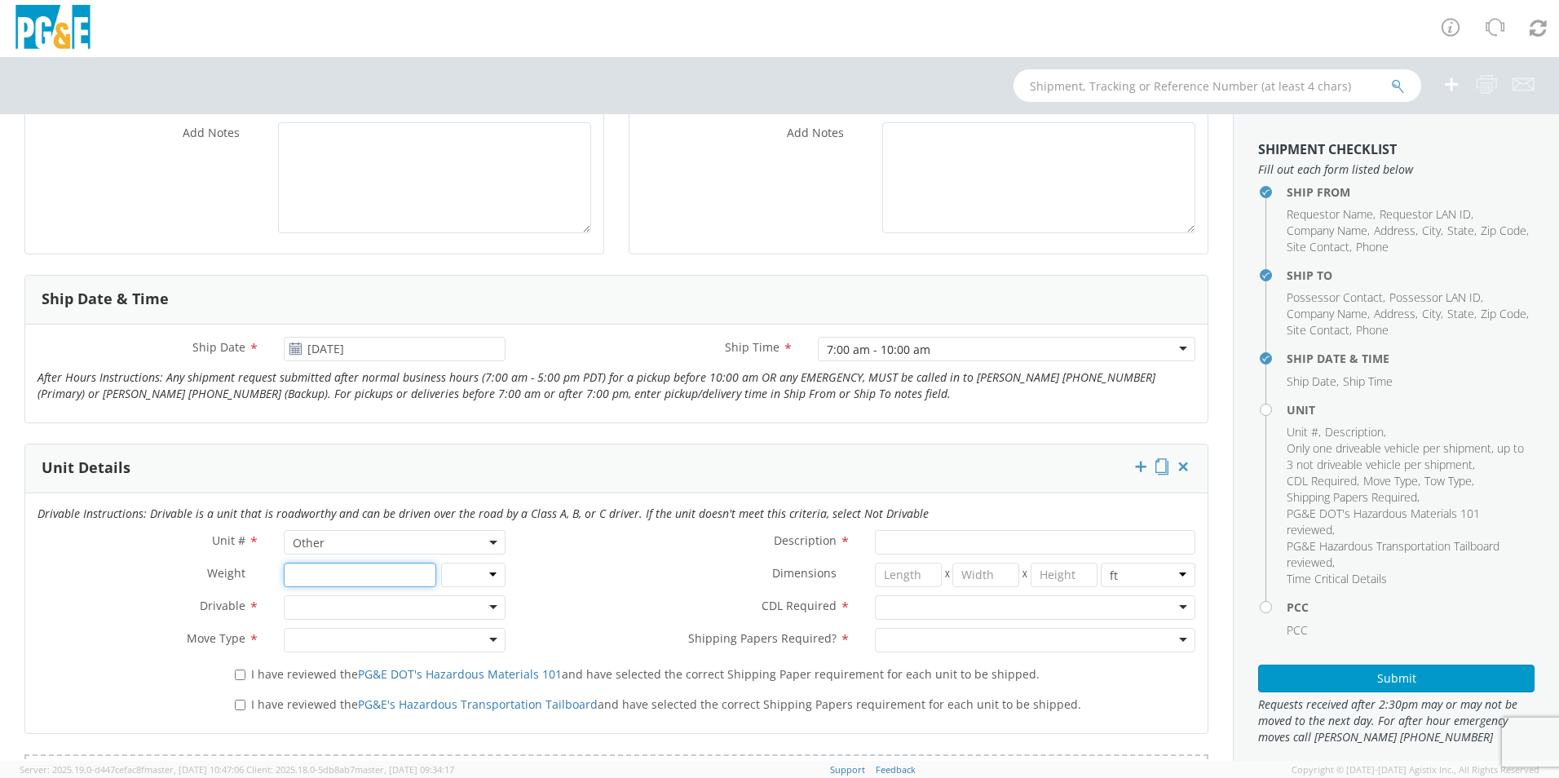
click at [347, 580] on input "number" at bounding box center [360, 575] width 152 height 24
type input "5"
type input "30000"
click at [489, 574] on select "lbs kgs" at bounding box center [473, 575] width 65 height 24
select select "LBS"
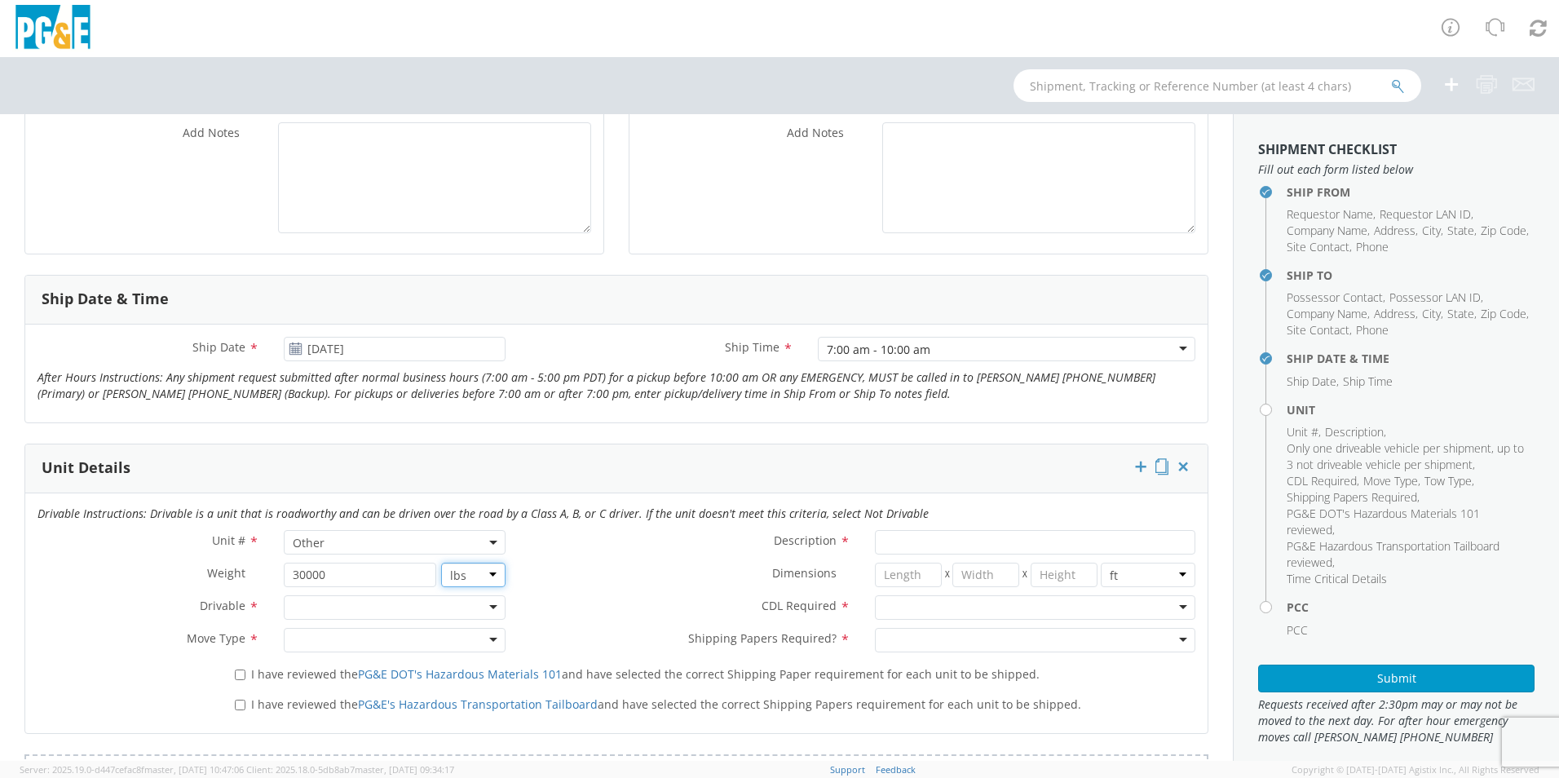
click at [441, 563] on select "lbs kgs" at bounding box center [473, 575] width 65 height 24
click at [335, 608] on div at bounding box center [395, 607] width 222 height 24
click at [355, 643] on div at bounding box center [395, 640] width 222 height 24
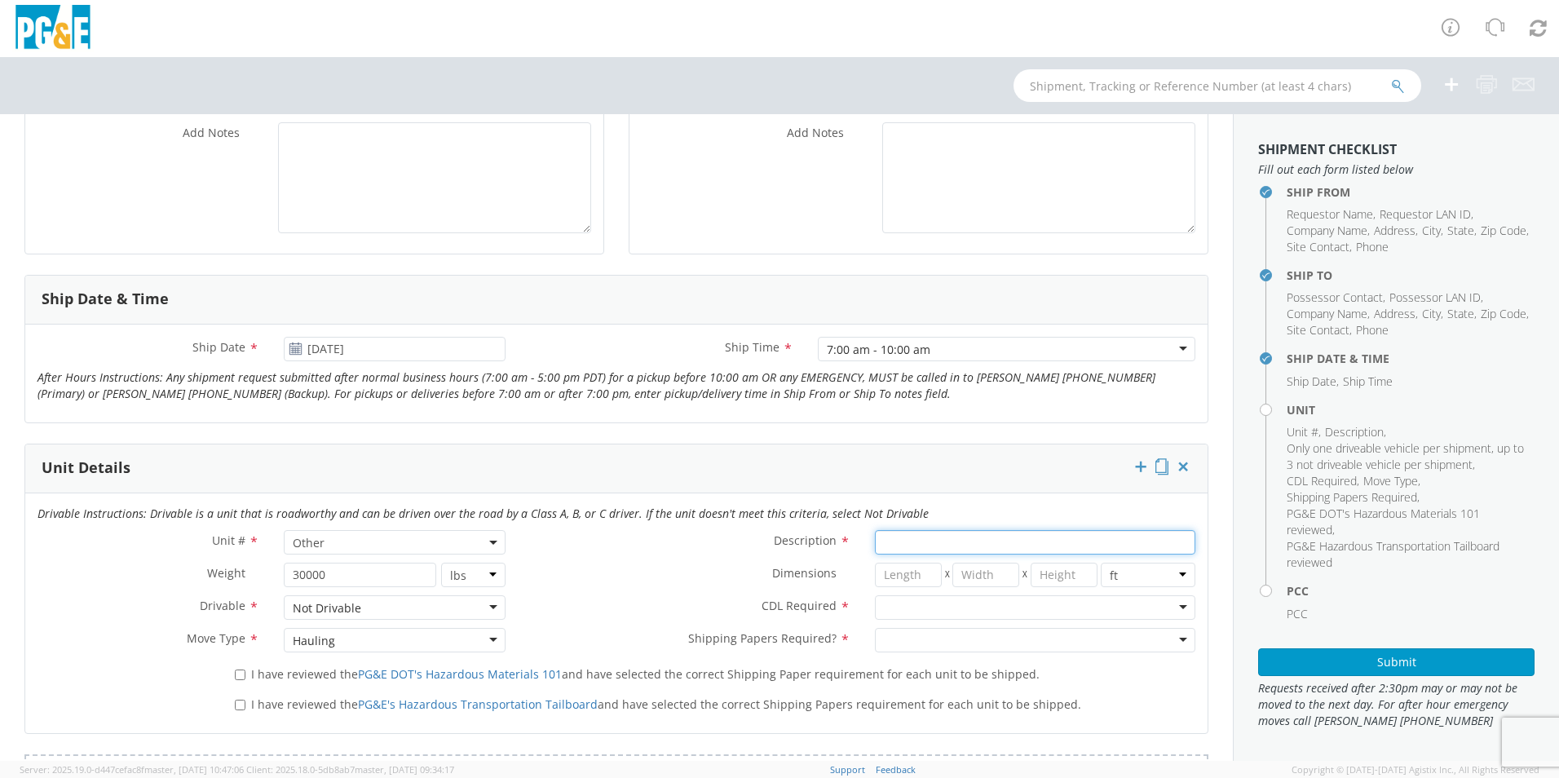
click at [960, 547] on input "Description *" at bounding box center [1035, 542] width 321 height 24
type input "CVAN"
click at [922, 575] on input "number" at bounding box center [908, 575] width 67 height 24
type input "20"
click at [986, 577] on input "number" at bounding box center [986, 575] width 67 height 24
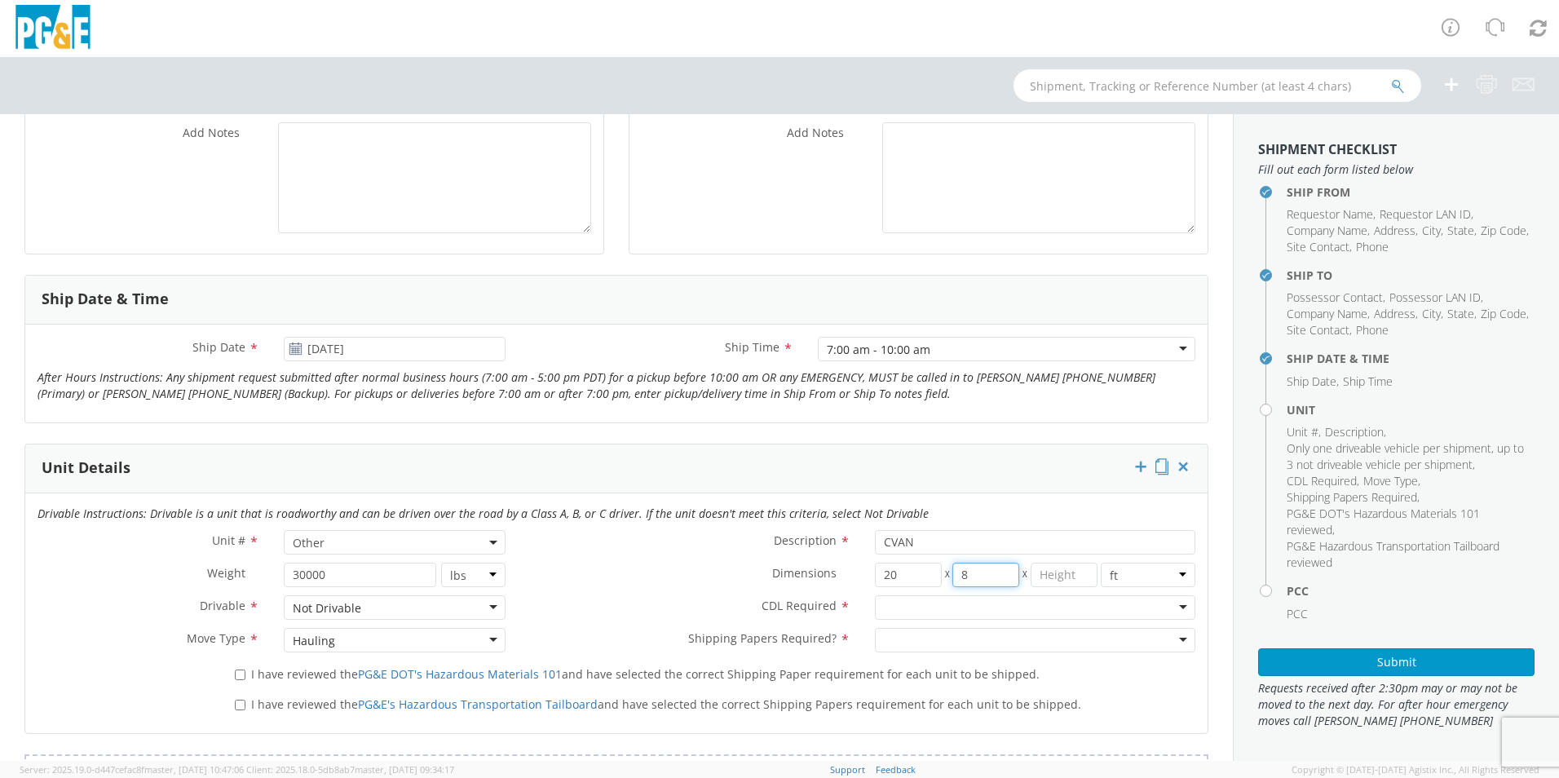
type input "8"
click at [1068, 585] on input "number" at bounding box center [1064, 575] width 67 height 24
type input "9"
drag, startPoint x: 979, startPoint y: 608, endPoint x: 970, endPoint y: 607, distance: 9.0
click at [979, 608] on div at bounding box center [1035, 607] width 321 height 24
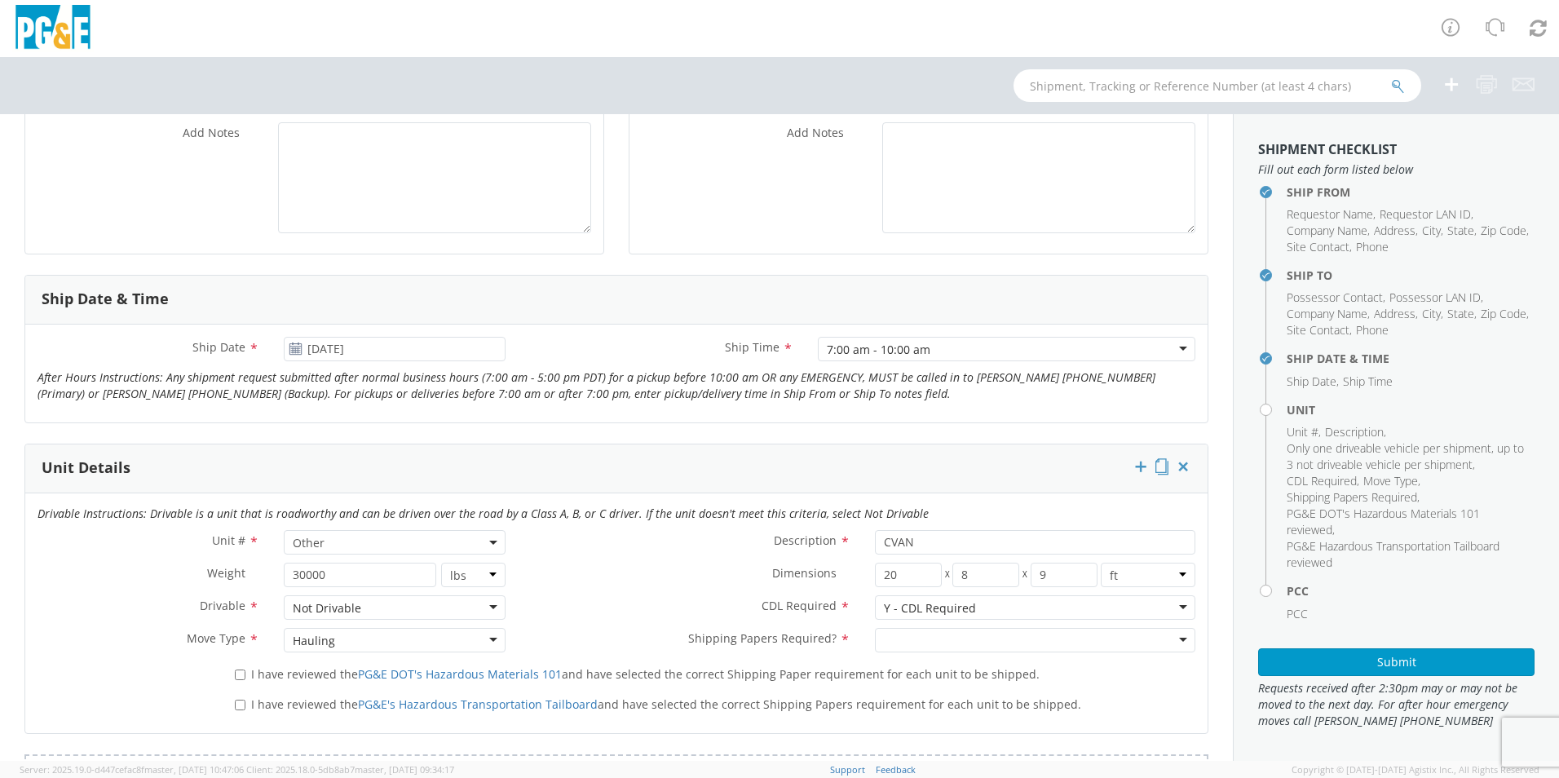
click at [939, 645] on div at bounding box center [1035, 640] width 321 height 24
click at [237, 677] on input "I have reviewed the PG&E DOT's Hazardous Materials 101 and have selected the co…" at bounding box center [240, 675] width 11 height 11
checkbox input "true"
click at [238, 702] on input "I have reviewed the PG&E's Hazardous Transportation Tailboard and have selected…" at bounding box center [240, 705] width 11 height 11
checkbox input "true"
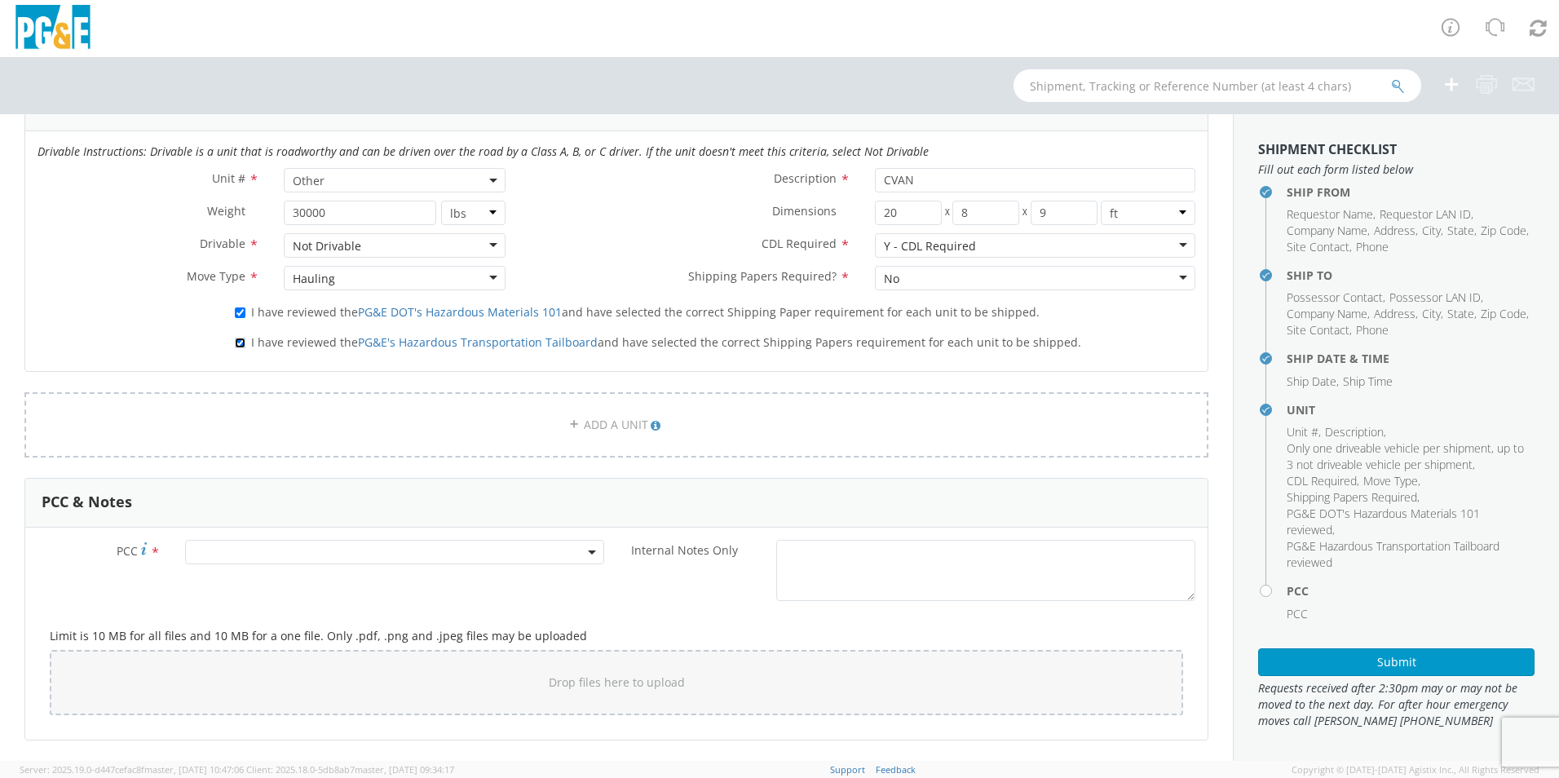
scroll to position [870, 0]
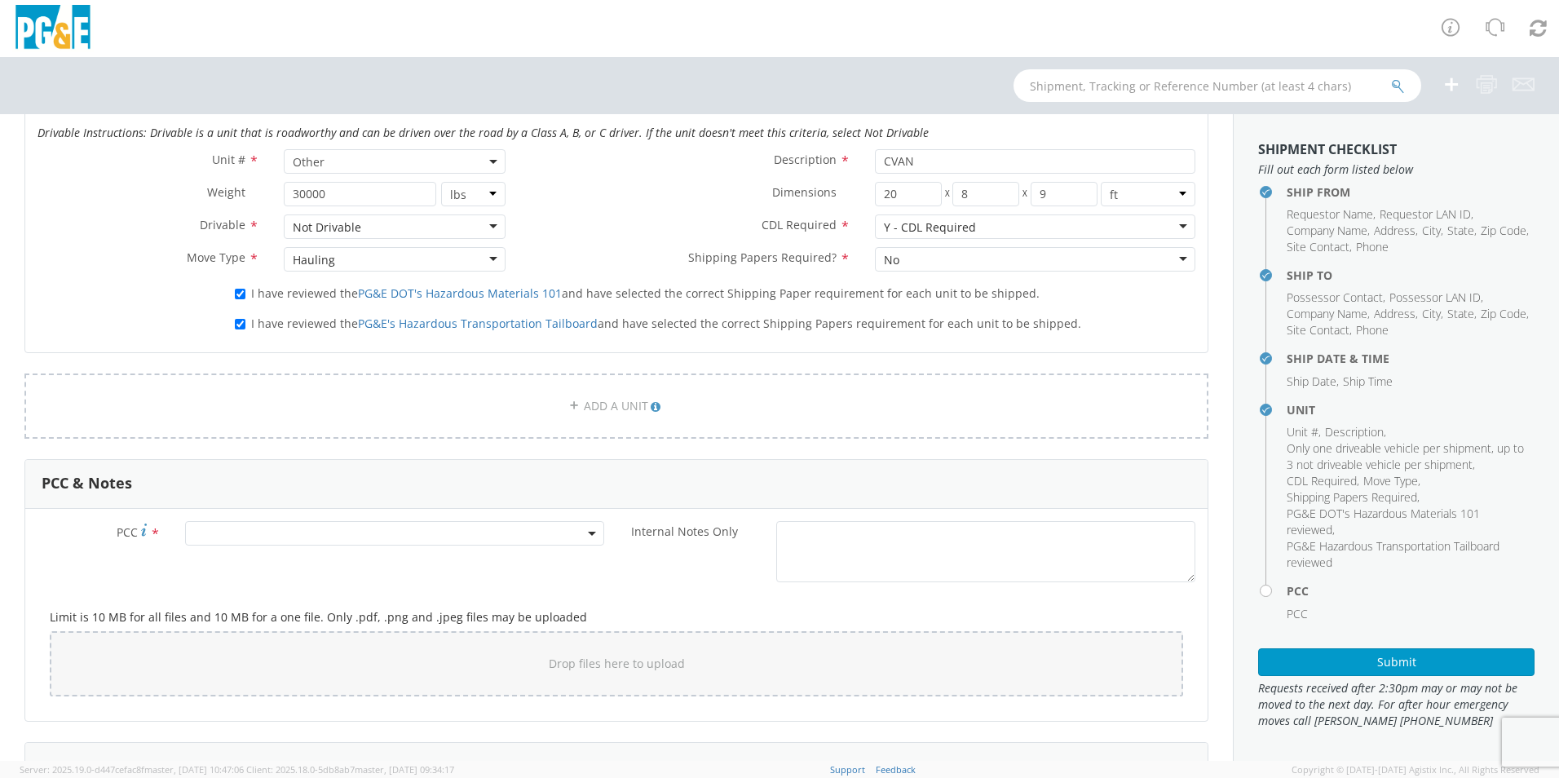
click at [271, 538] on span at bounding box center [394, 533] width 419 height 24
click at [266, 564] on input "number" at bounding box center [392, 560] width 406 height 24
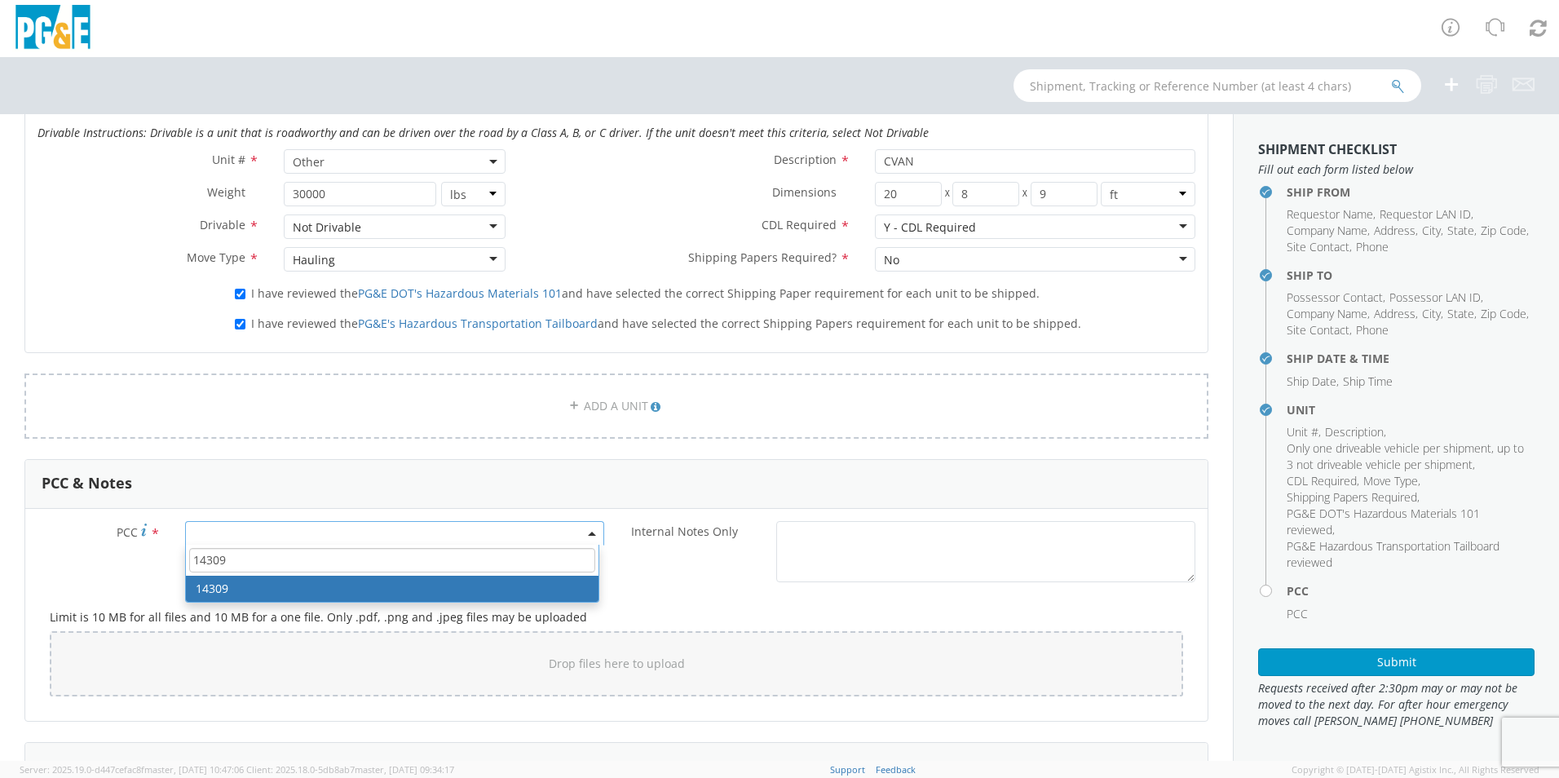
type input "14309"
select select "14309"
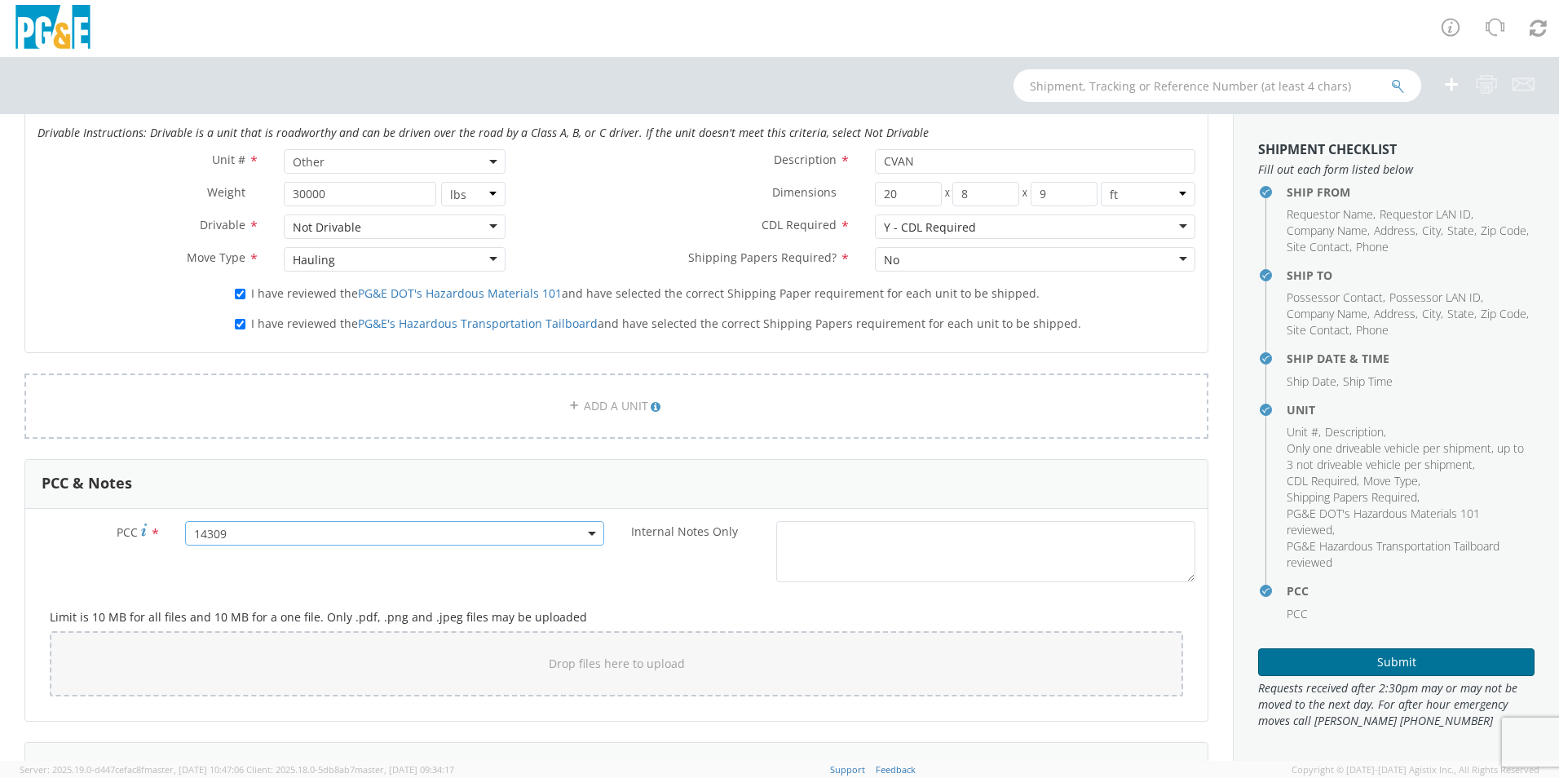
click at [1387, 663] on button "Submit" at bounding box center [1396, 662] width 276 height 28
